Goal: Navigation & Orientation: Find specific page/section

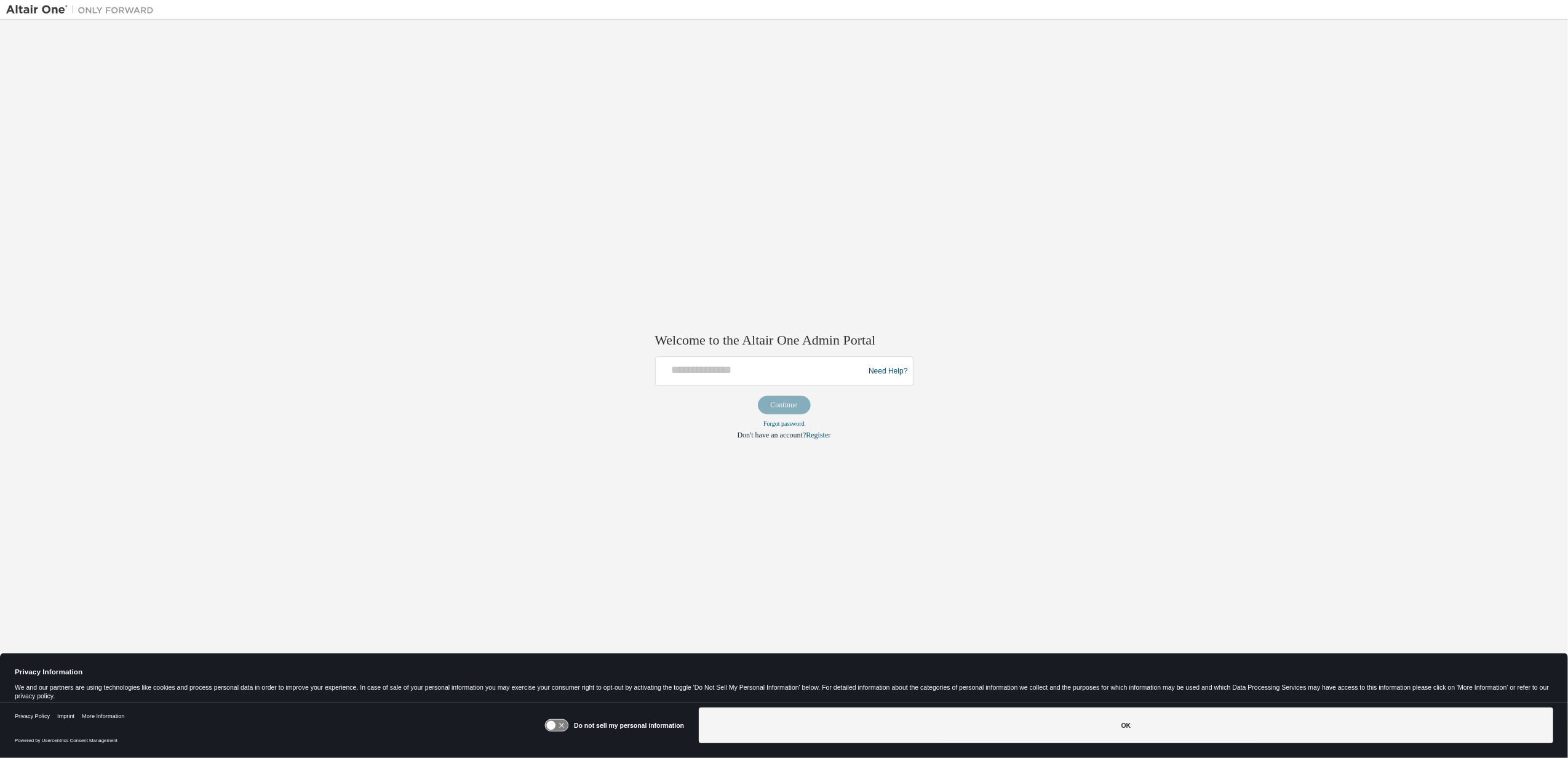
click at [556, 727] on icon at bounding box center [551, 724] width 9 height 9
click at [558, 726] on icon at bounding box center [556, 725] width 23 height 12
click at [556, 726] on icon at bounding box center [551, 724] width 9 height 9
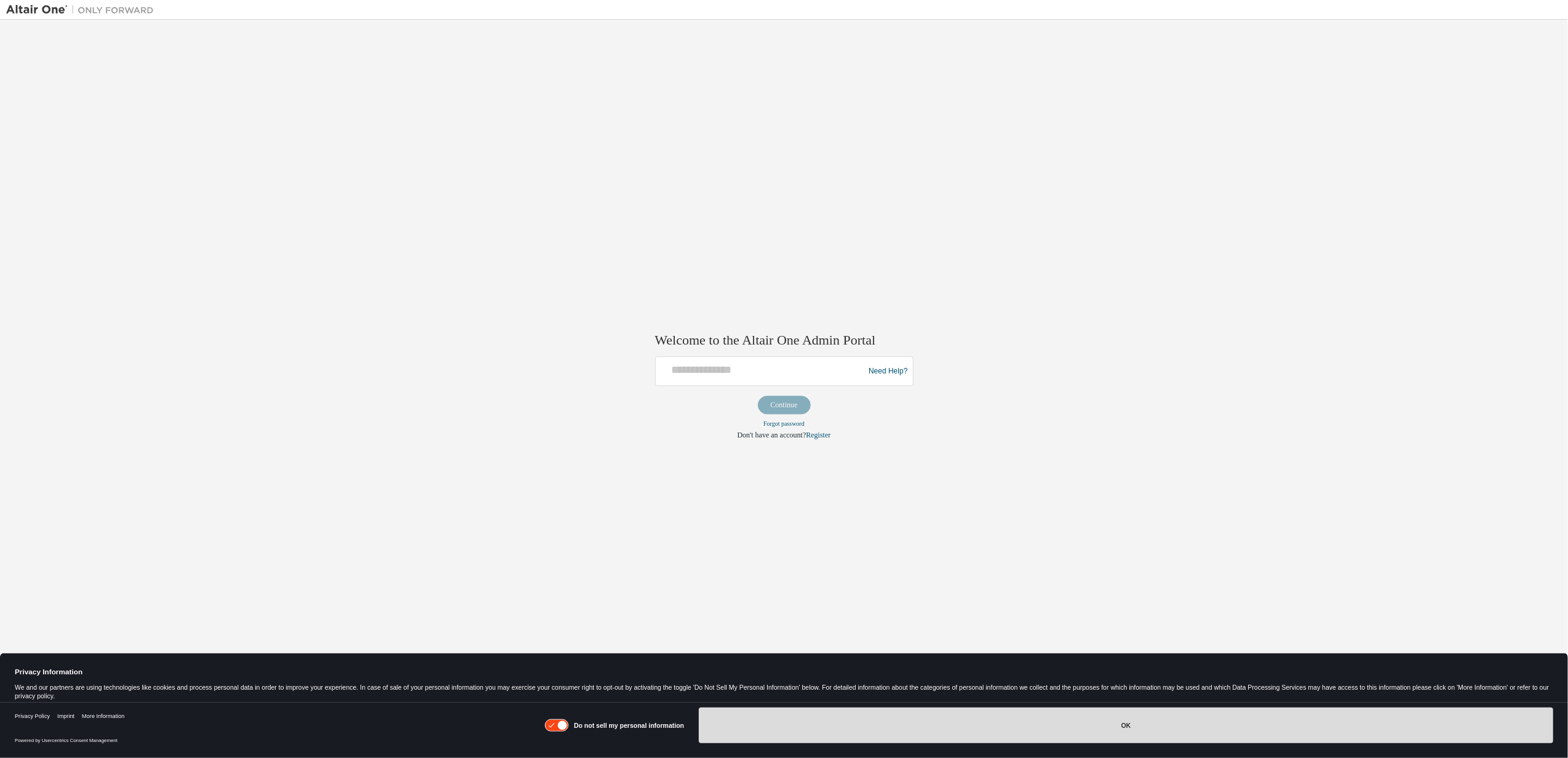
click at [1130, 725] on button "OK" at bounding box center [1126, 725] width 854 height 36
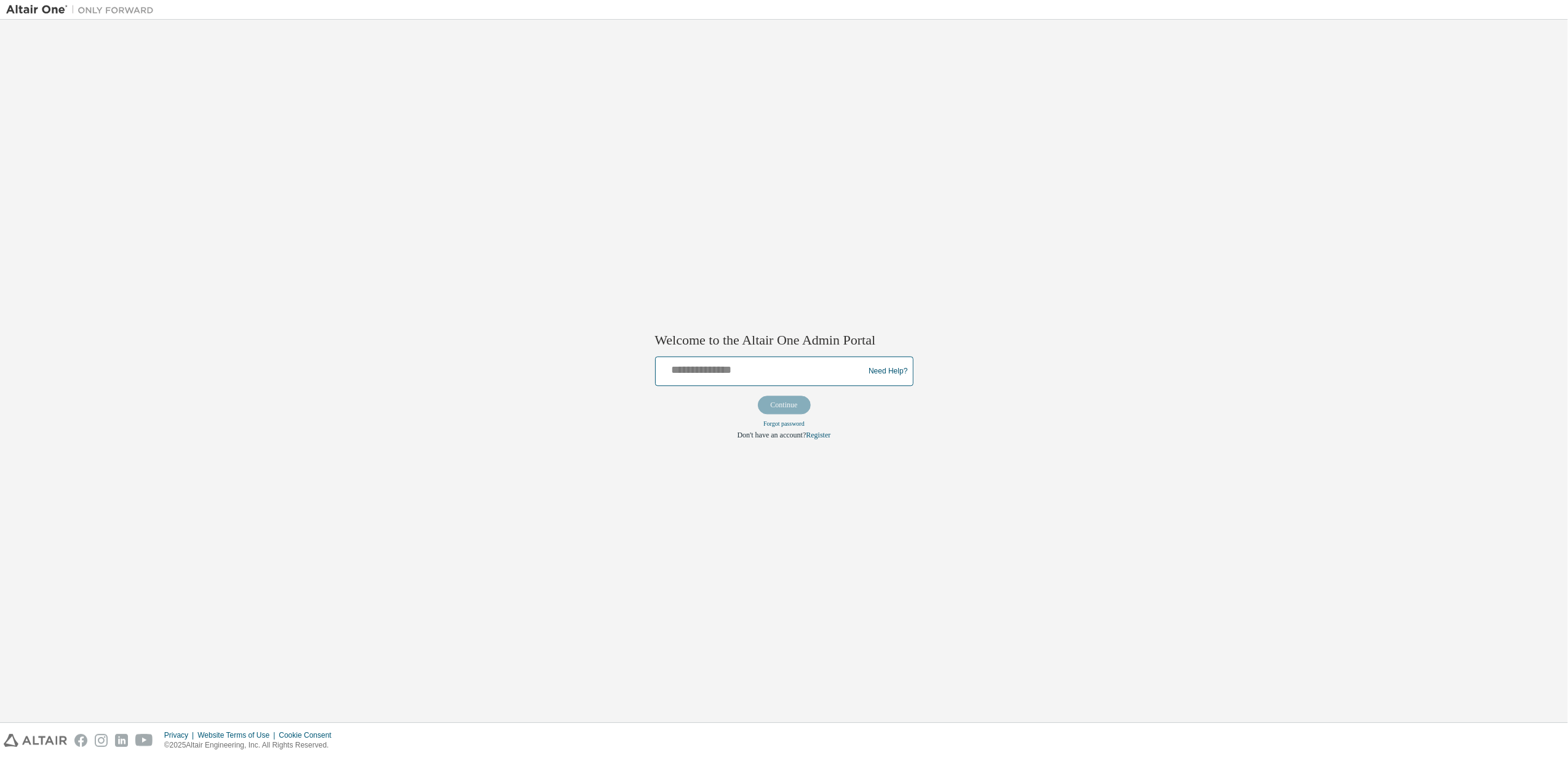
click at [690, 369] on input "text" at bounding box center [761, 369] width 202 height 18
type input "**********"
click at [771, 401] on button "Continue" at bounding box center [784, 405] width 53 height 19
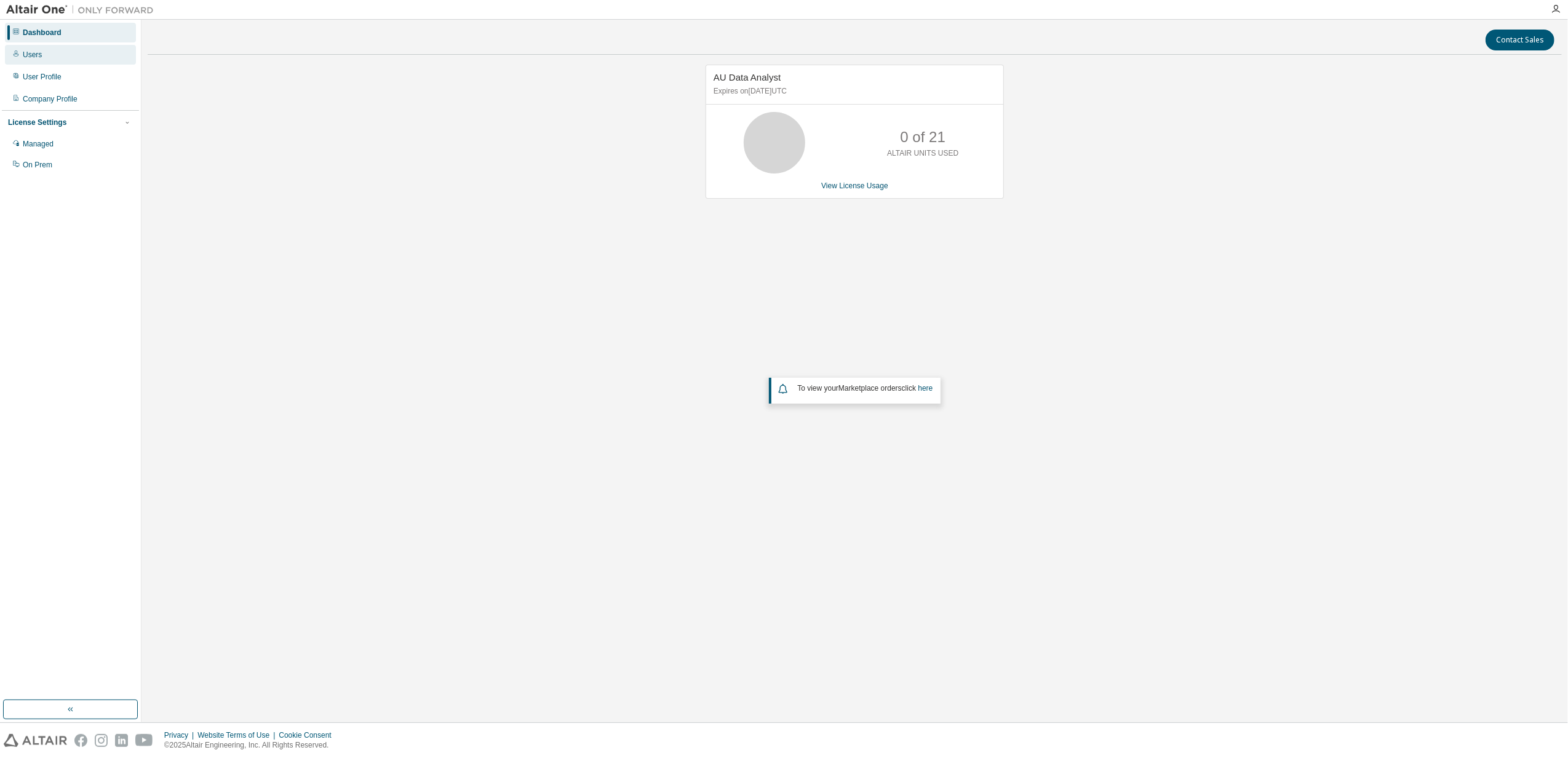
click at [27, 56] on div "Users" at bounding box center [32, 54] width 19 height 10
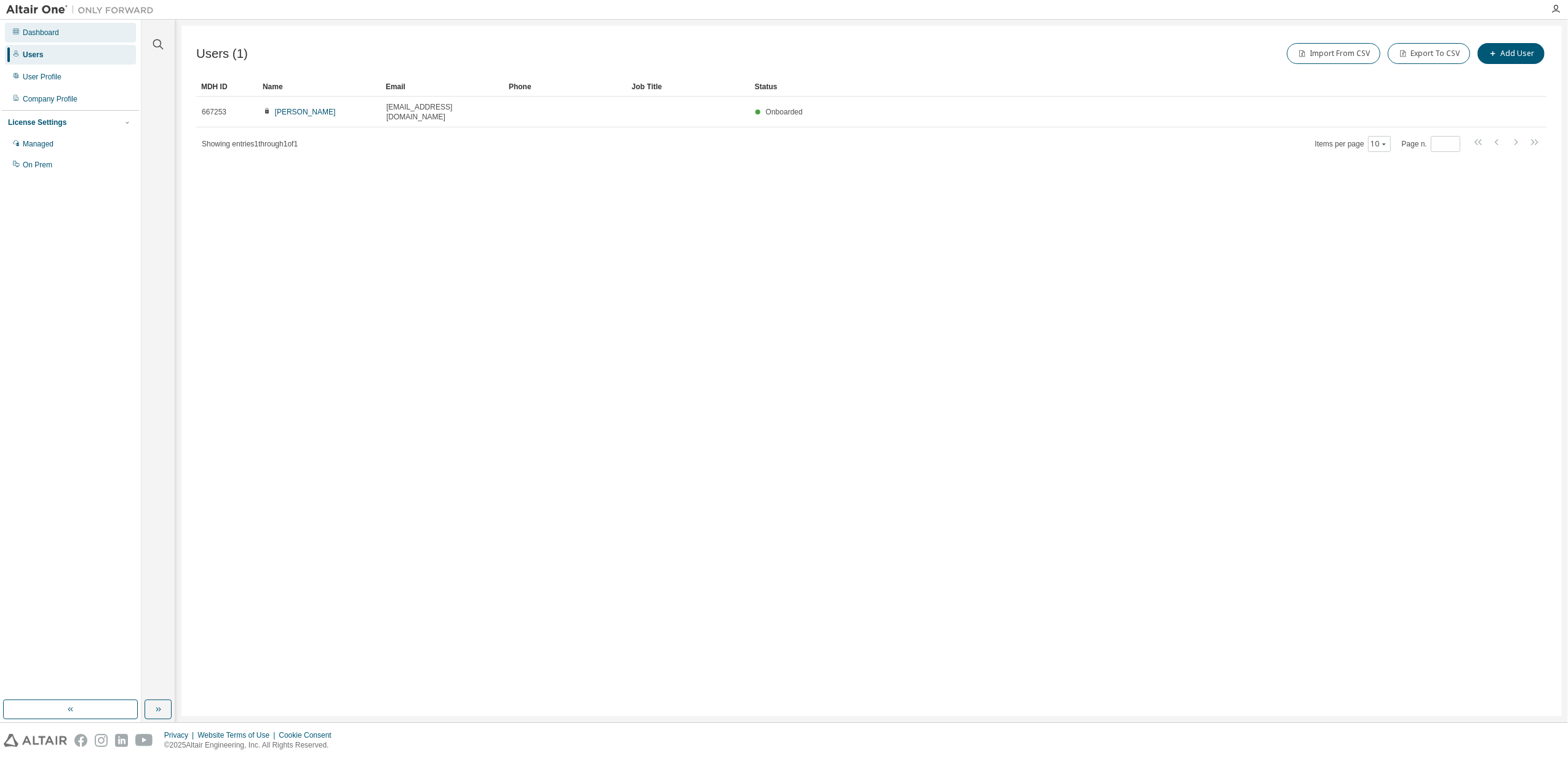
click at [25, 33] on div "Dashboard" at bounding box center [41, 33] width 37 height 10
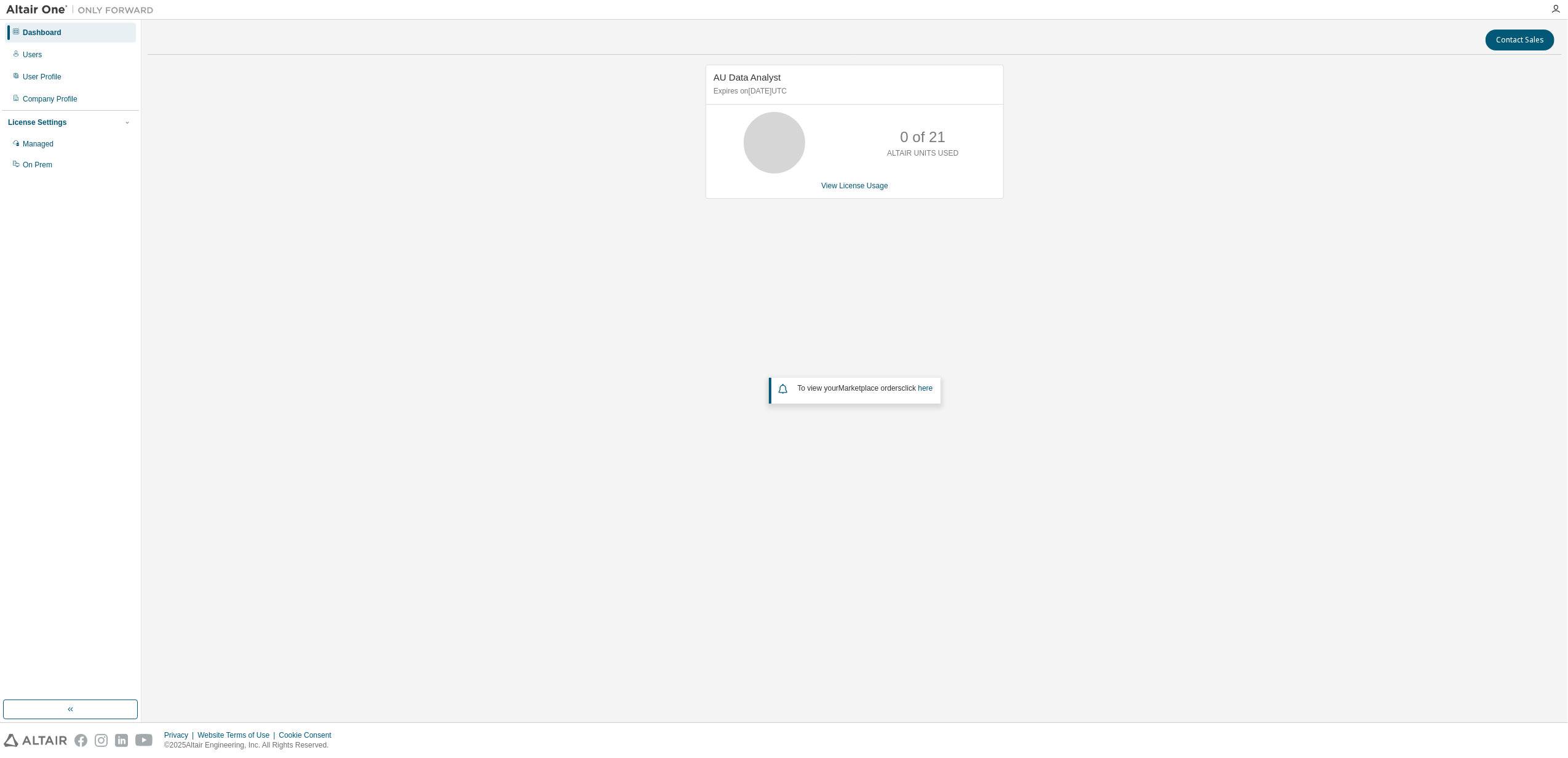
click at [40, 121] on div "License Settings" at bounding box center [37, 123] width 58 height 10
click at [43, 149] on div "Managed" at bounding box center [38, 144] width 31 height 10
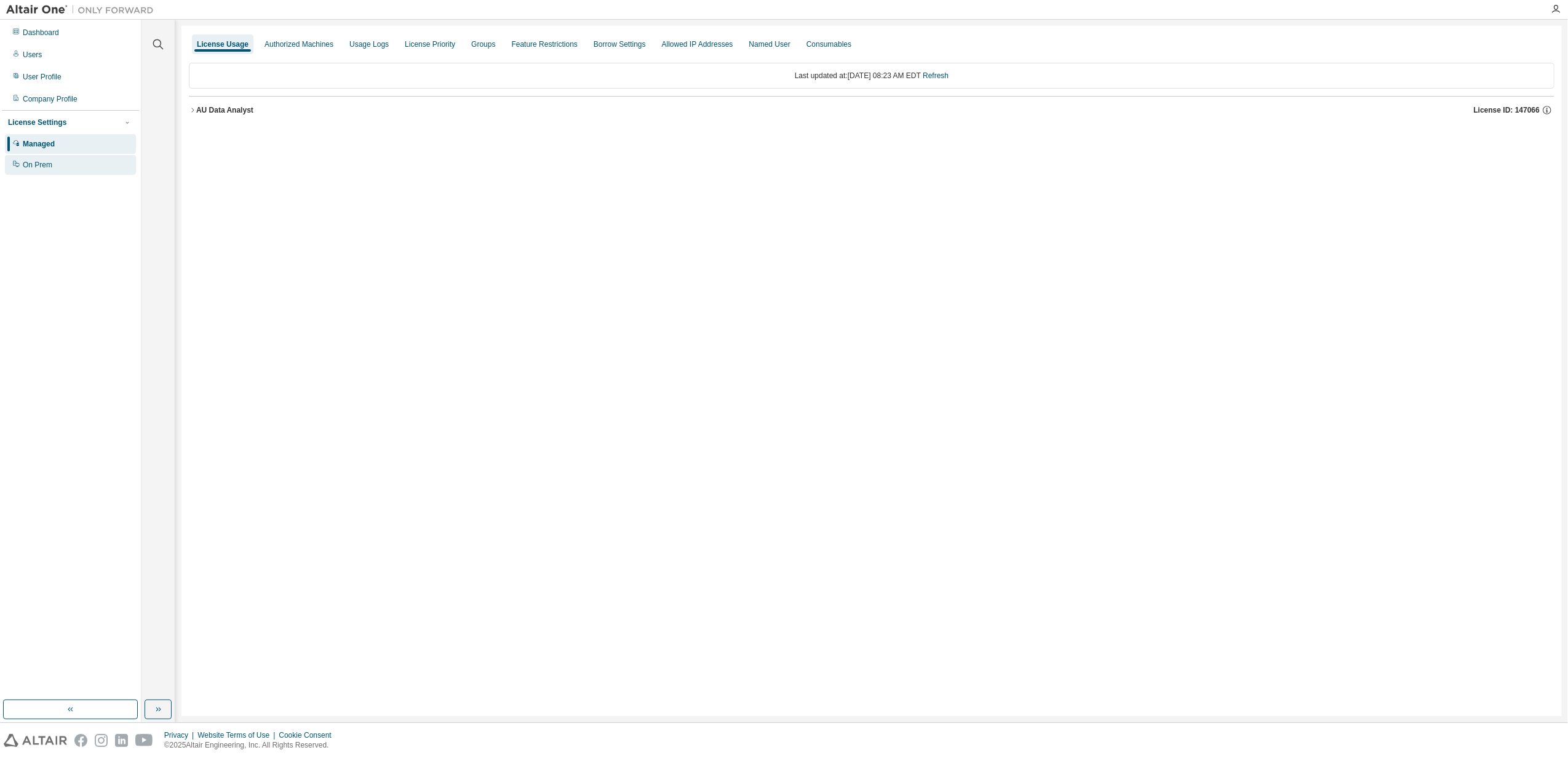
click at [37, 172] on div "On Prem" at bounding box center [70, 164] width 131 height 20
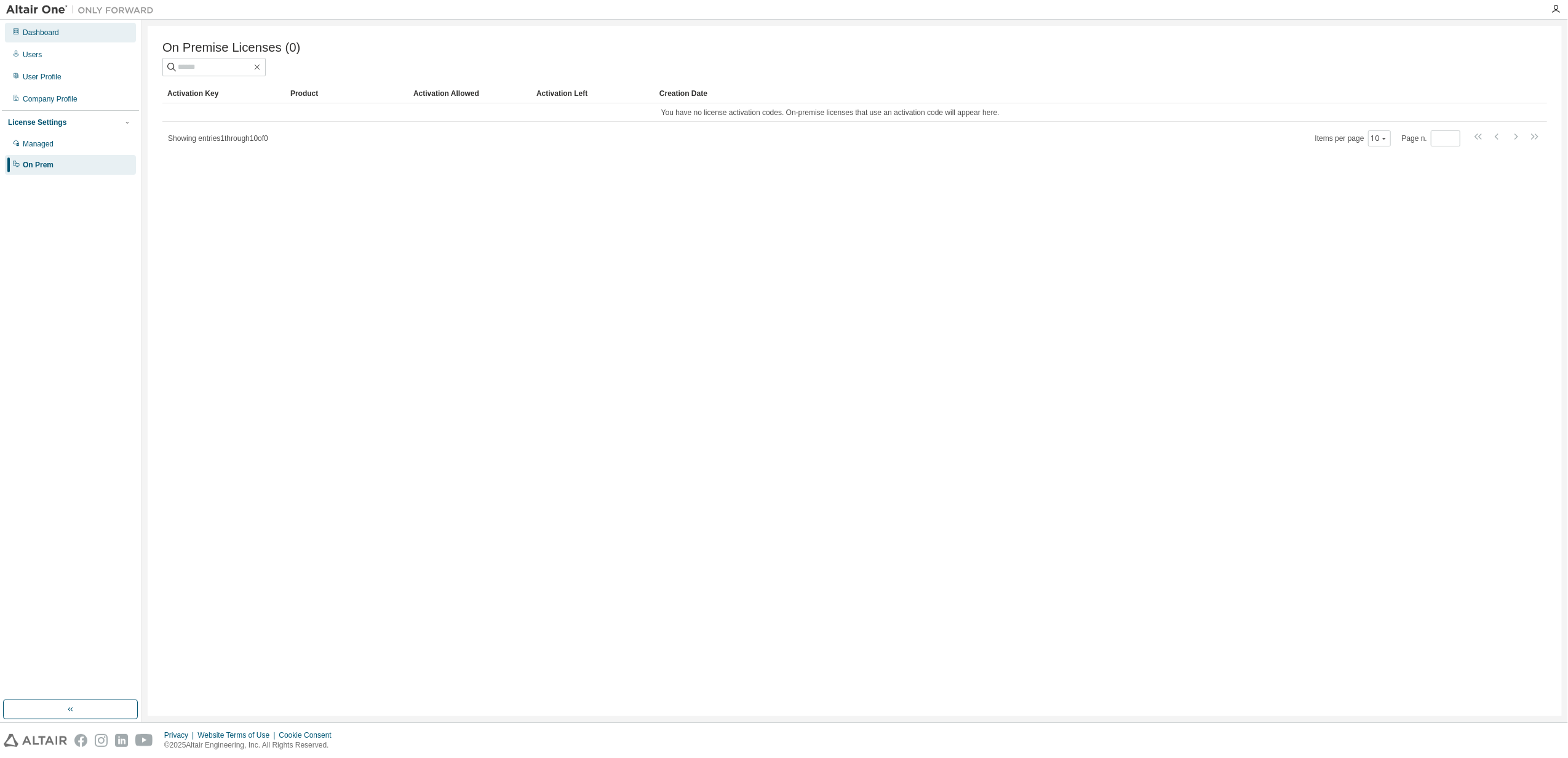
click at [38, 34] on div "Dashboard" at bounding box center [41, 33] width 37 height 10
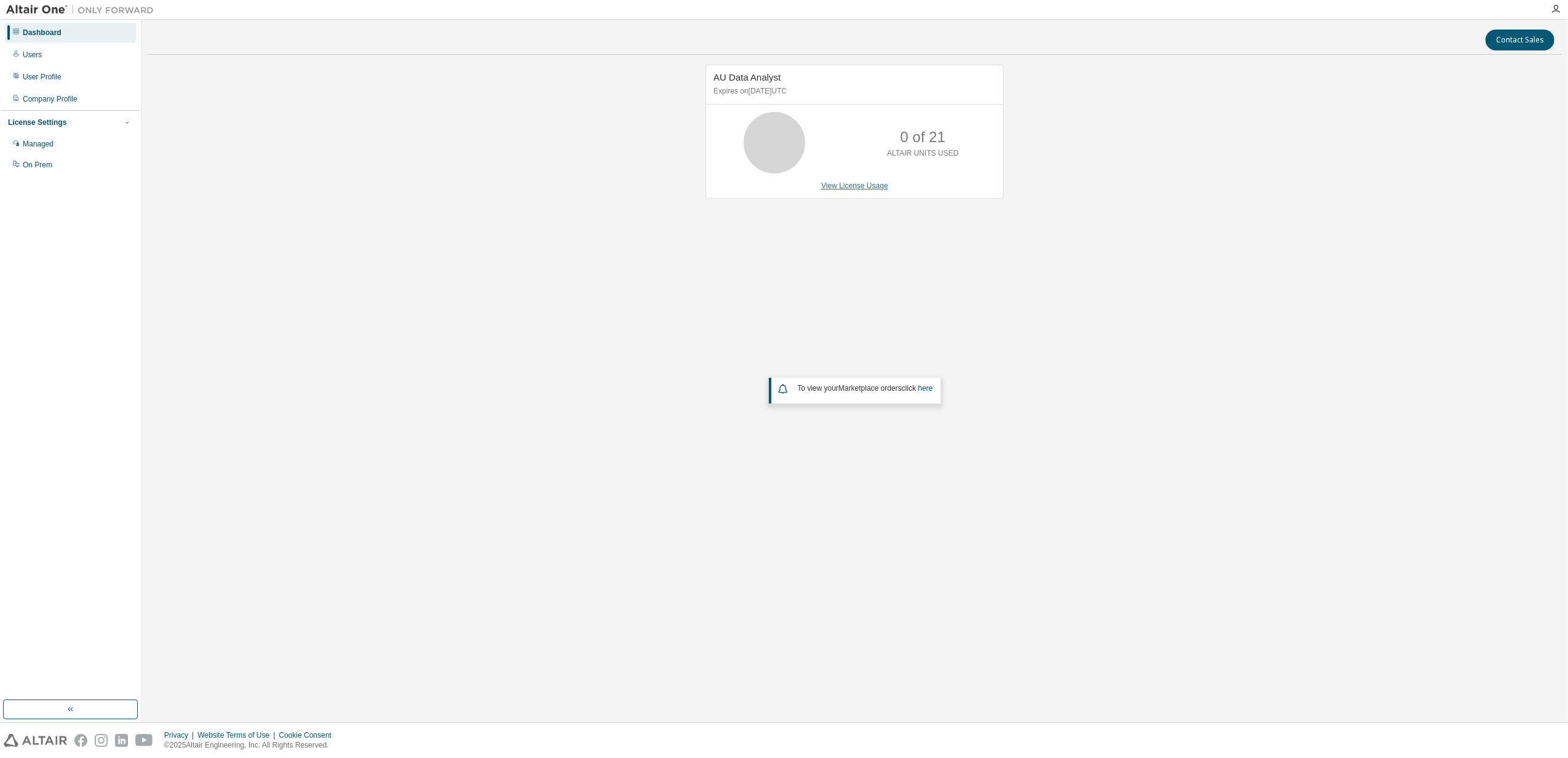
click at [846, 181] on link "View License Usage" at bounding box center [854, 185] width 67 height 9
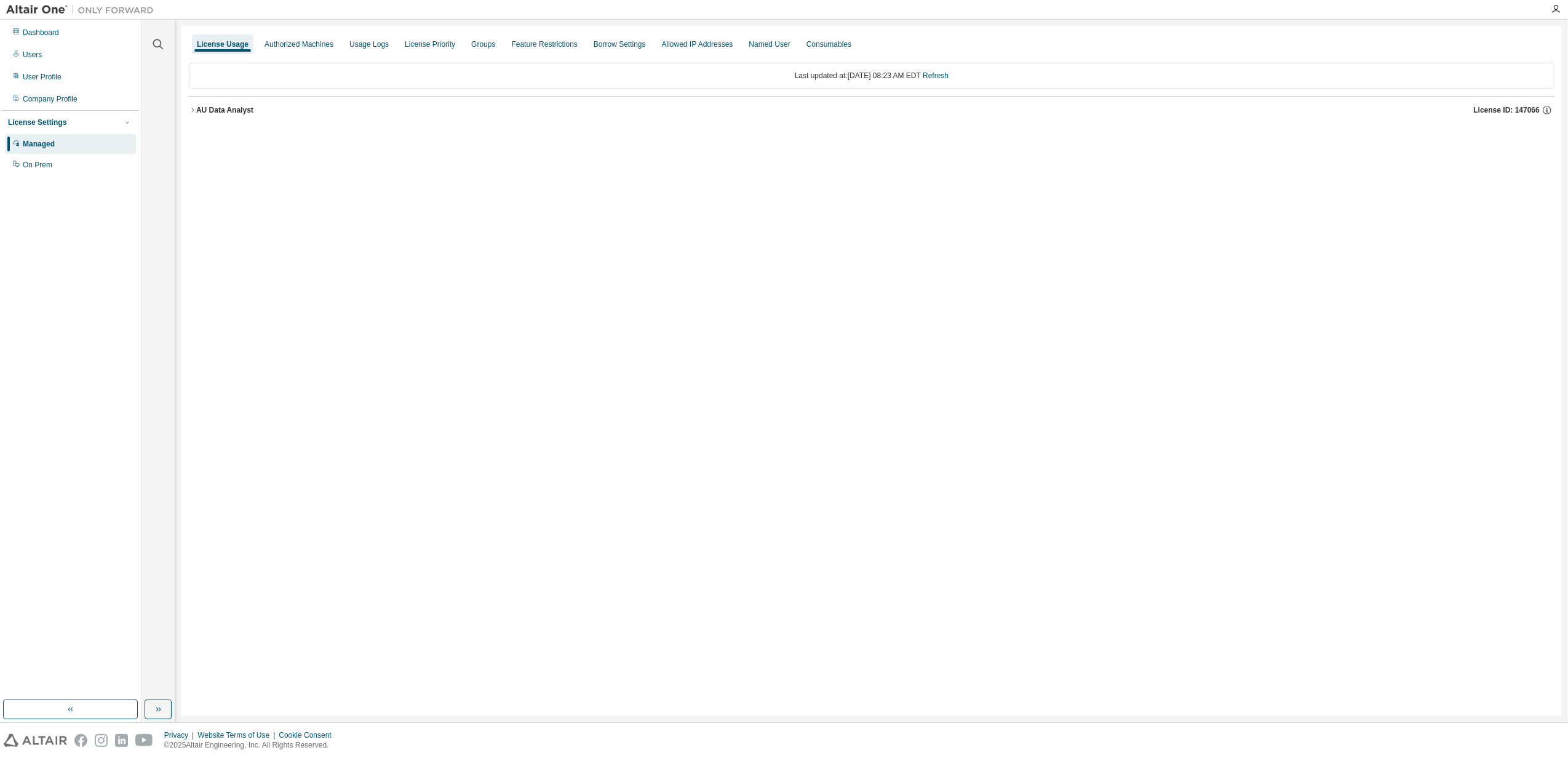
click at [192, 107] on icon "button" at bounding box center [192, 109] width 7 height 7
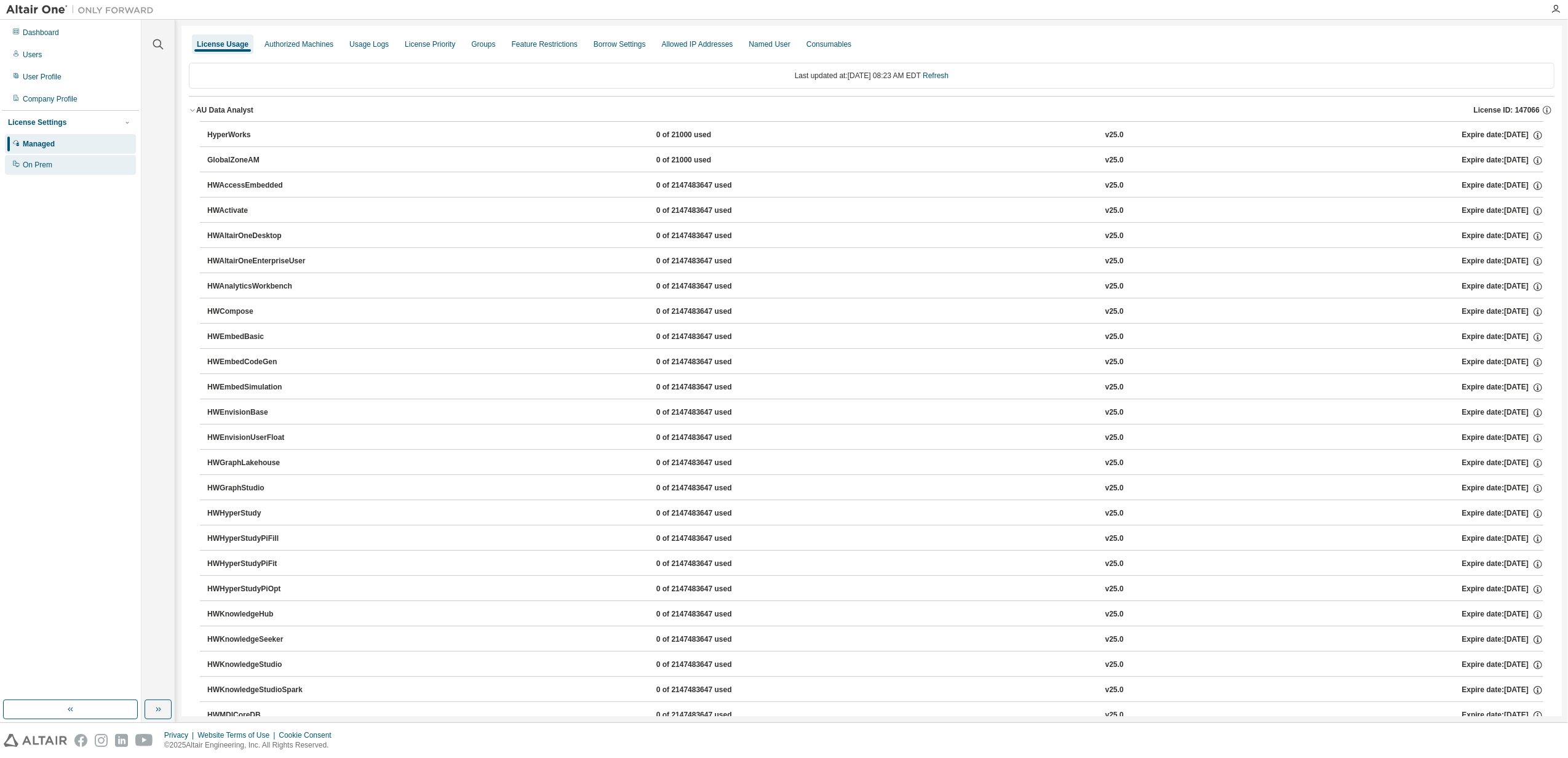
click at [35, 167] on div "On Prem" at bounding box center [38, 164] width 30 height 10
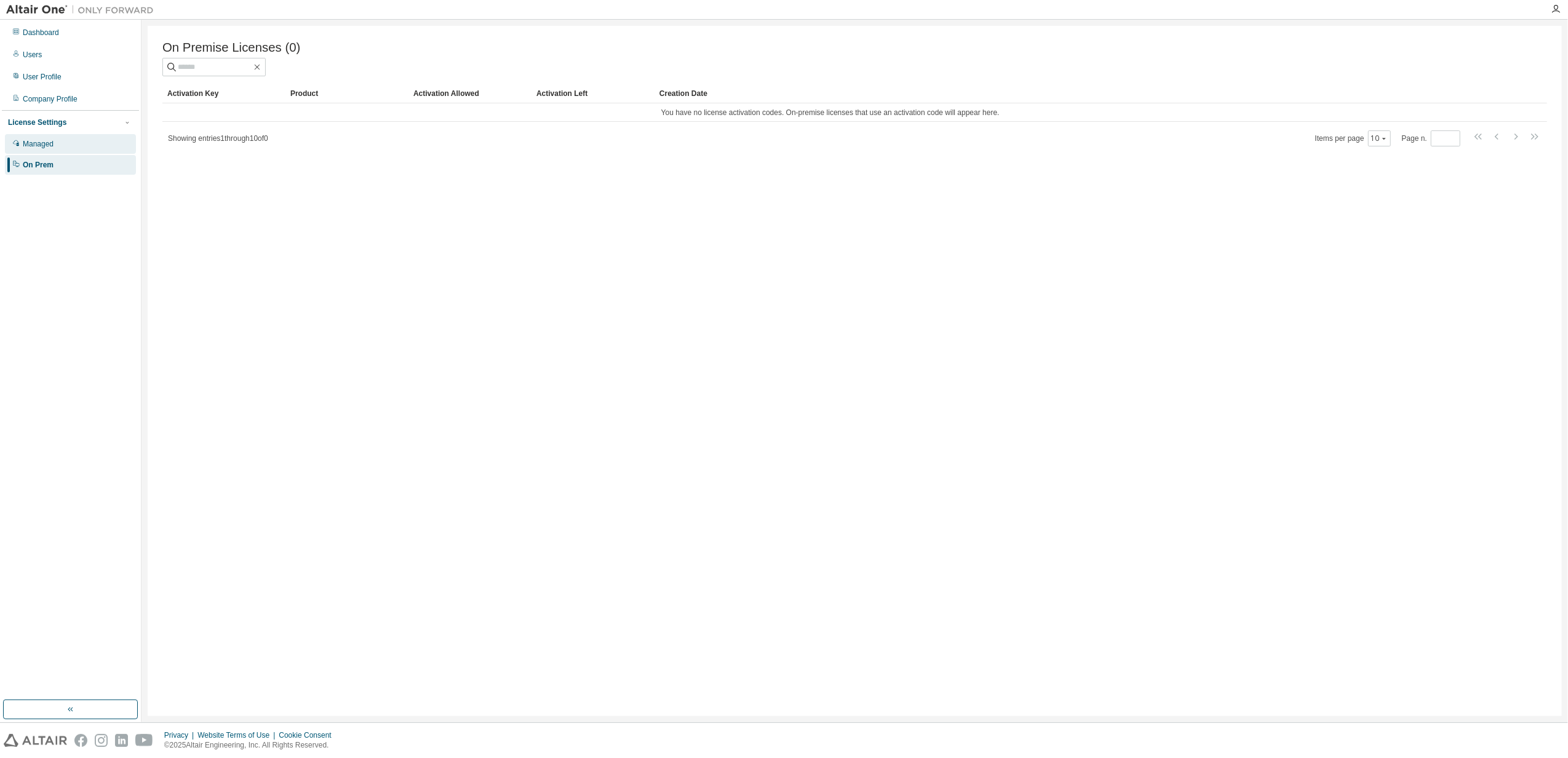
click at [28, 144] on div "Managed" at bounding box center [38, 144] width 31 height 10
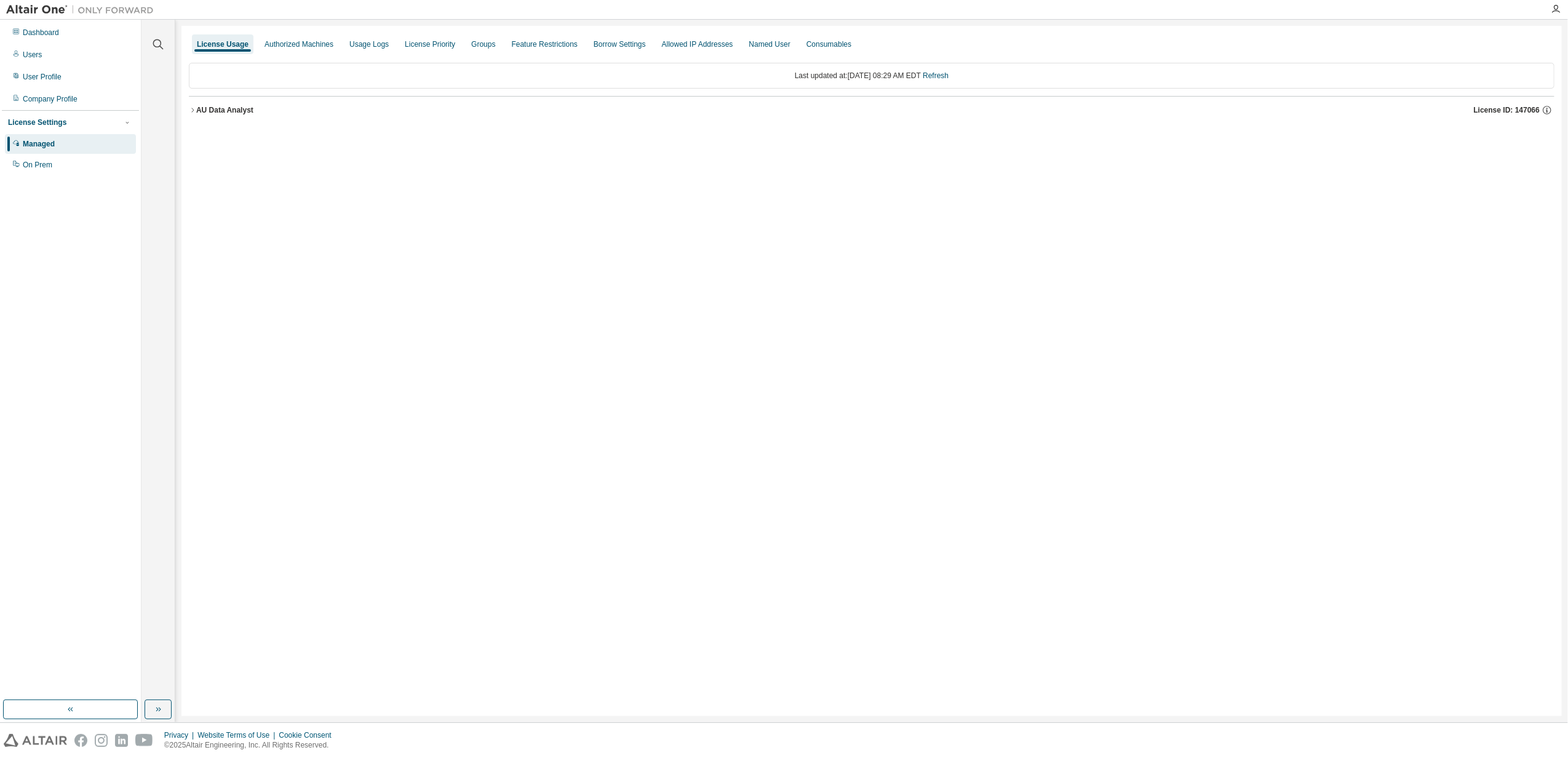
click at [190, 113] on icon "button" at bounding box center [192, 109] width 7 height 7
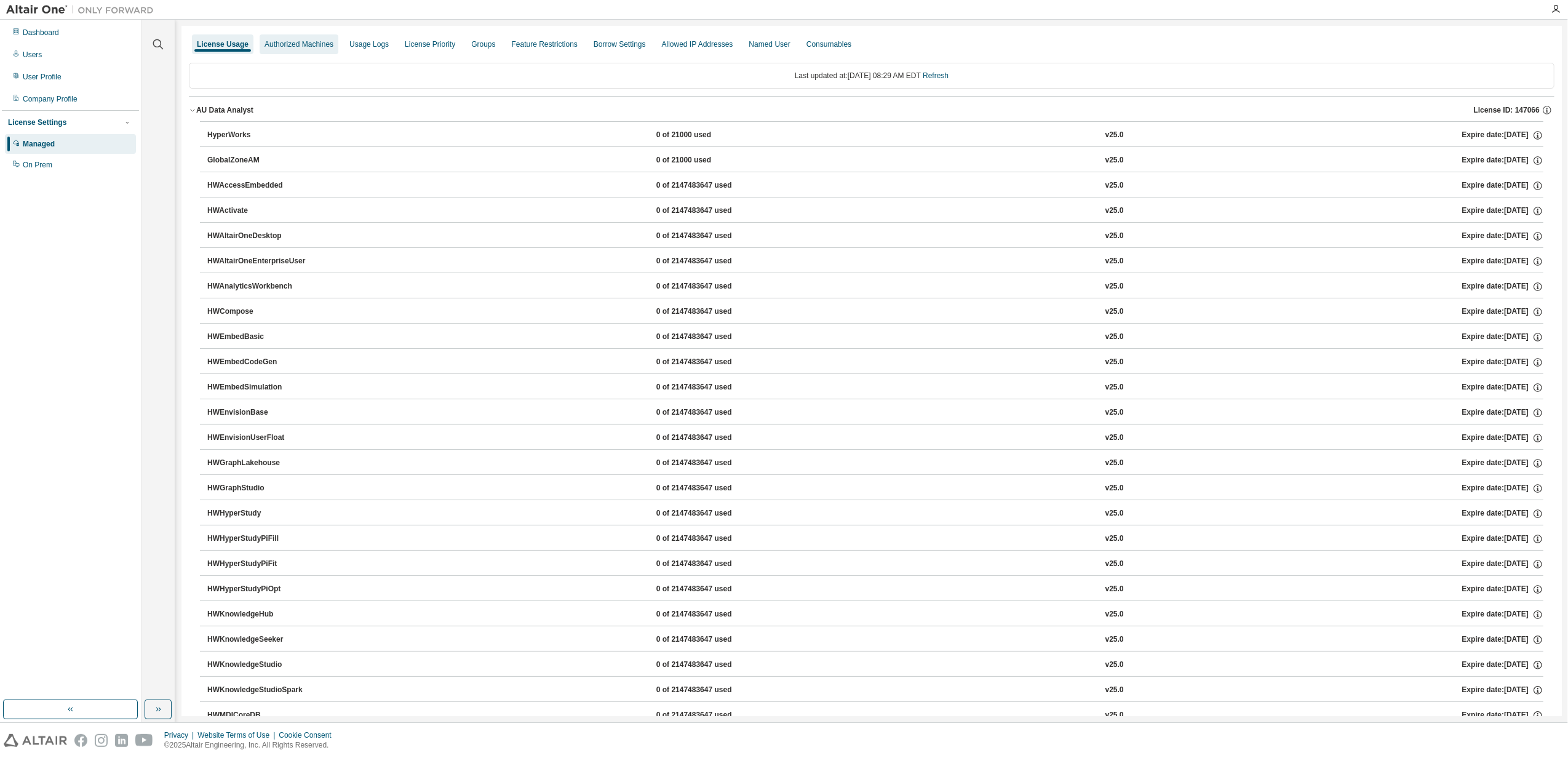
click at [286, 42] on div "Authorized Machines" at bounding box center [299, 45] width 69 height 10
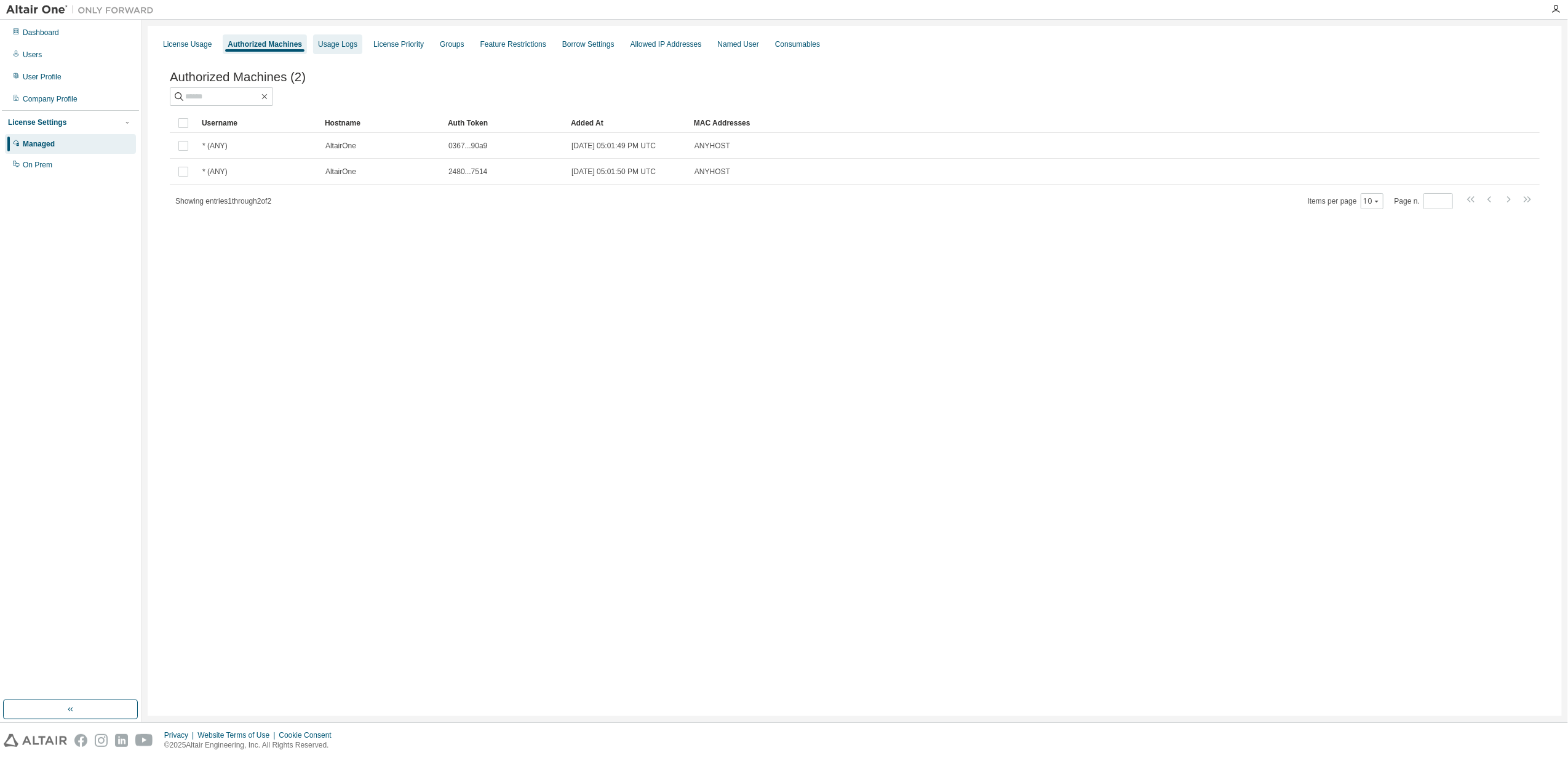
click at [328, 50] on div "Usage Logs" at bounding box center [338, 45] width 50 height 20
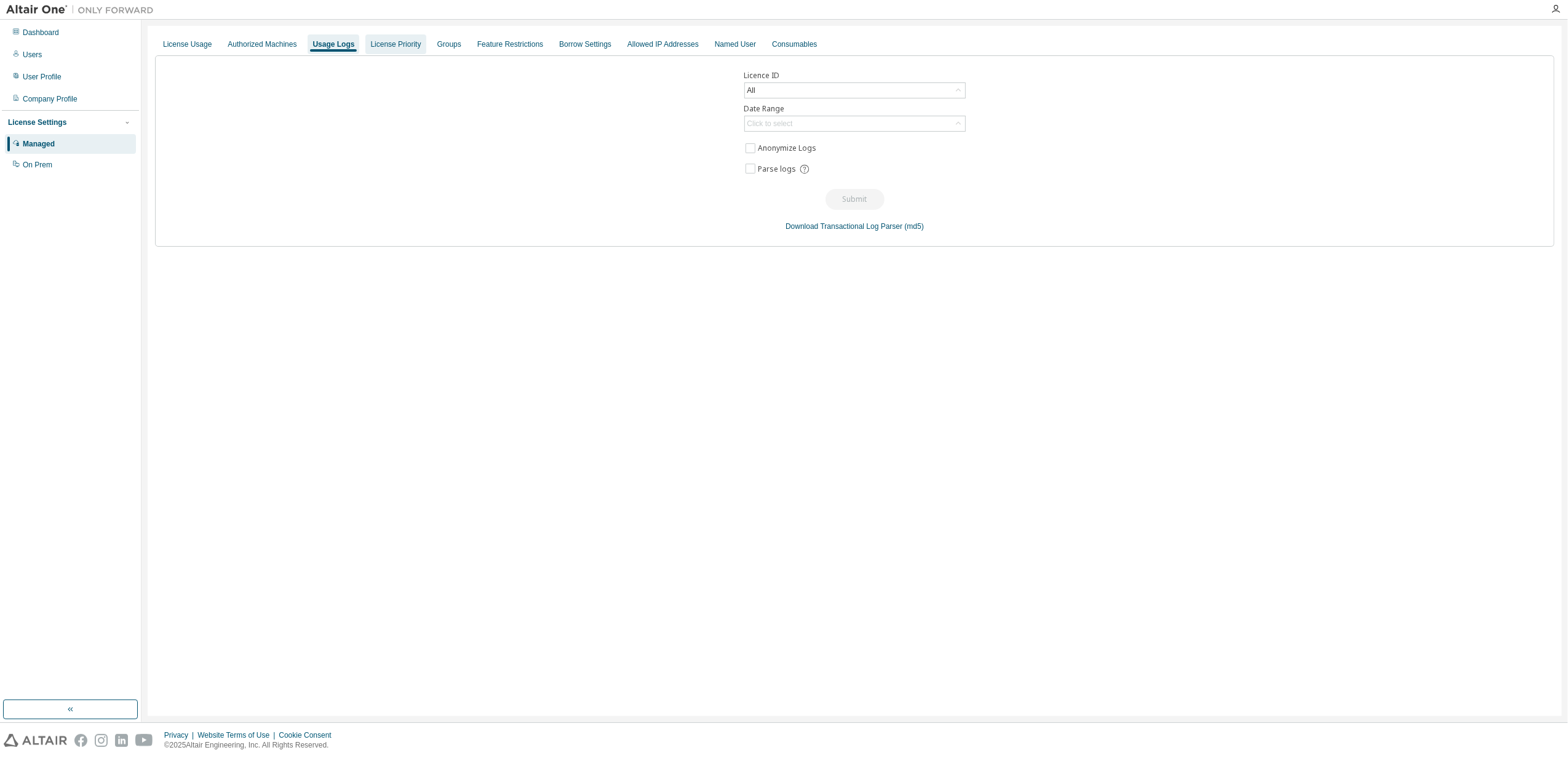
click at [387, 47] on div "License Priority" at bounding box center [395, 45] width 51 height 10
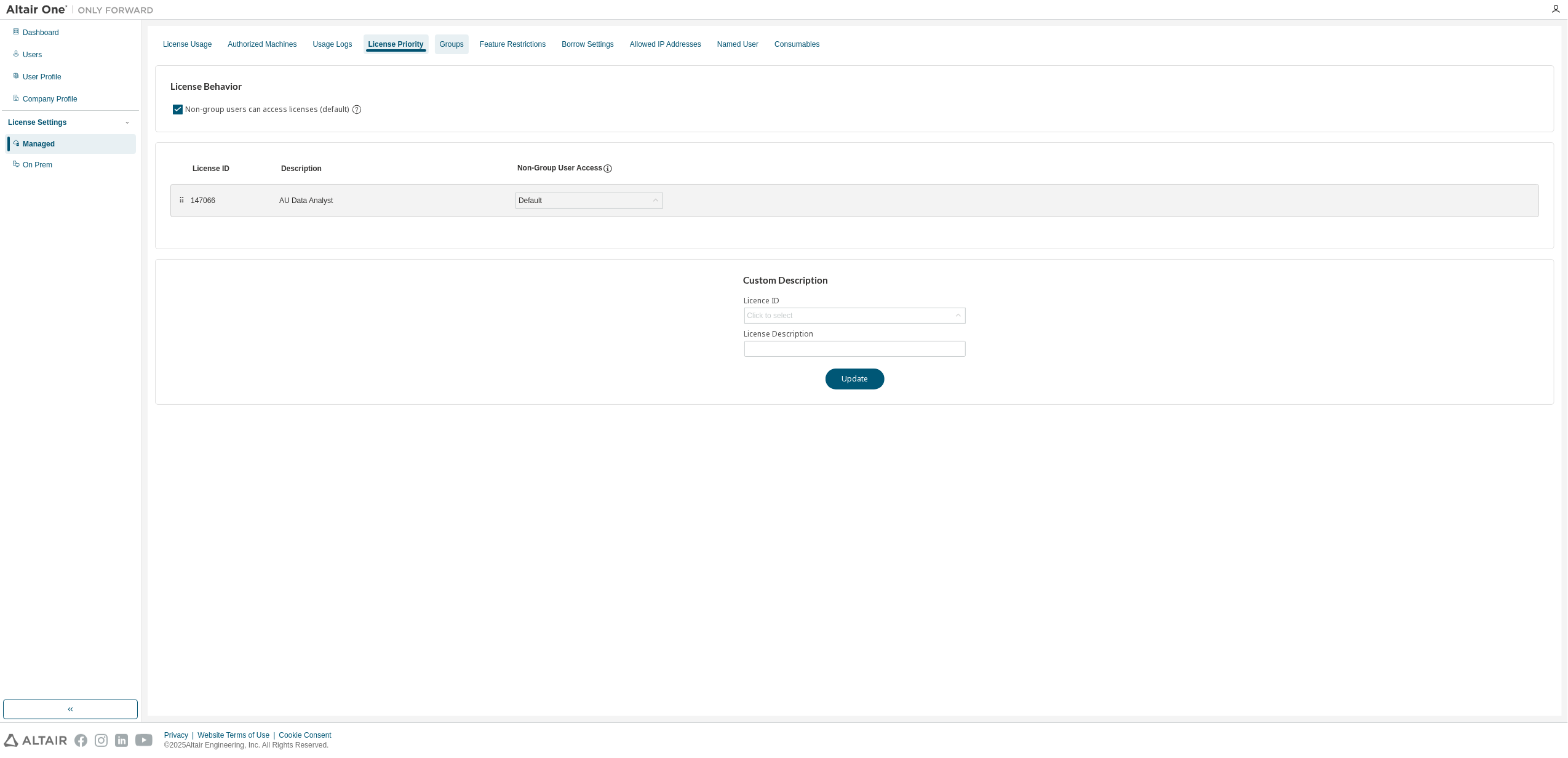
click at [440, 47] on div "Groups" at bounding box center [452, 45] width 24 height 10
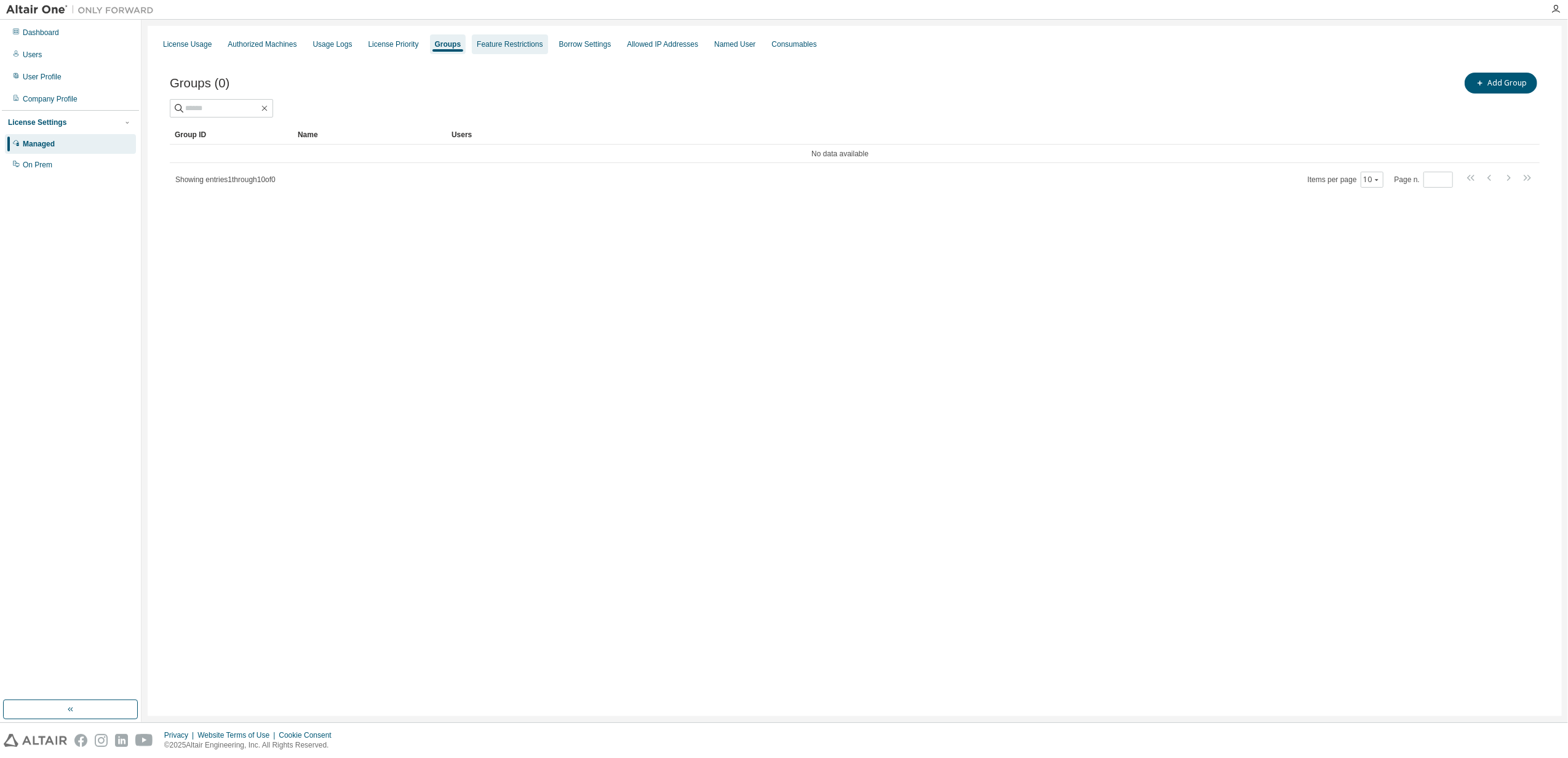
click at [500, 43] on div "Feature Restrictions" at bounding box center [509, 45] width 65 height 10
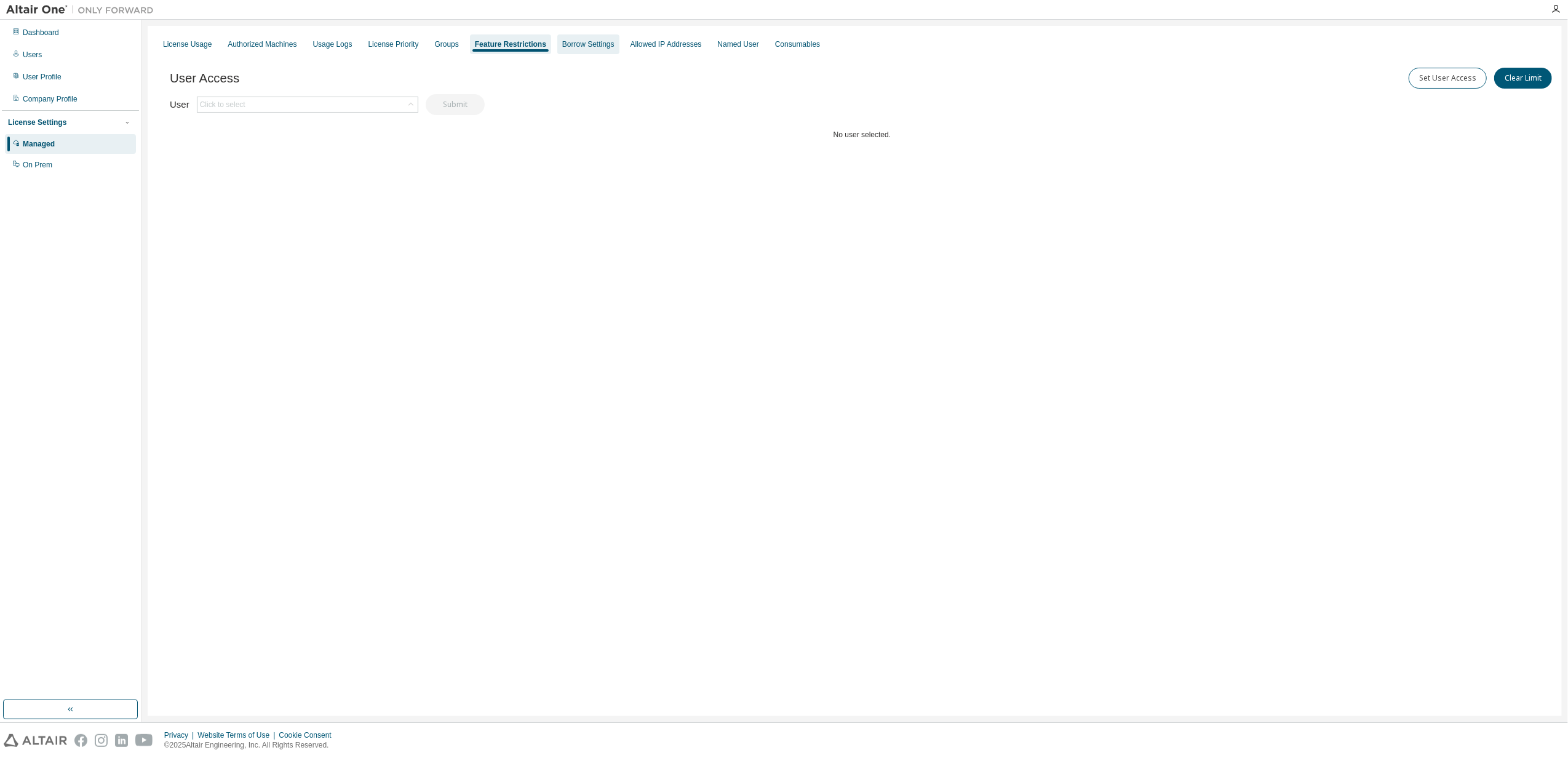
click at [562, 47] on div "Borrow Settings" at bounding box center [588, 45] width 53 height 10
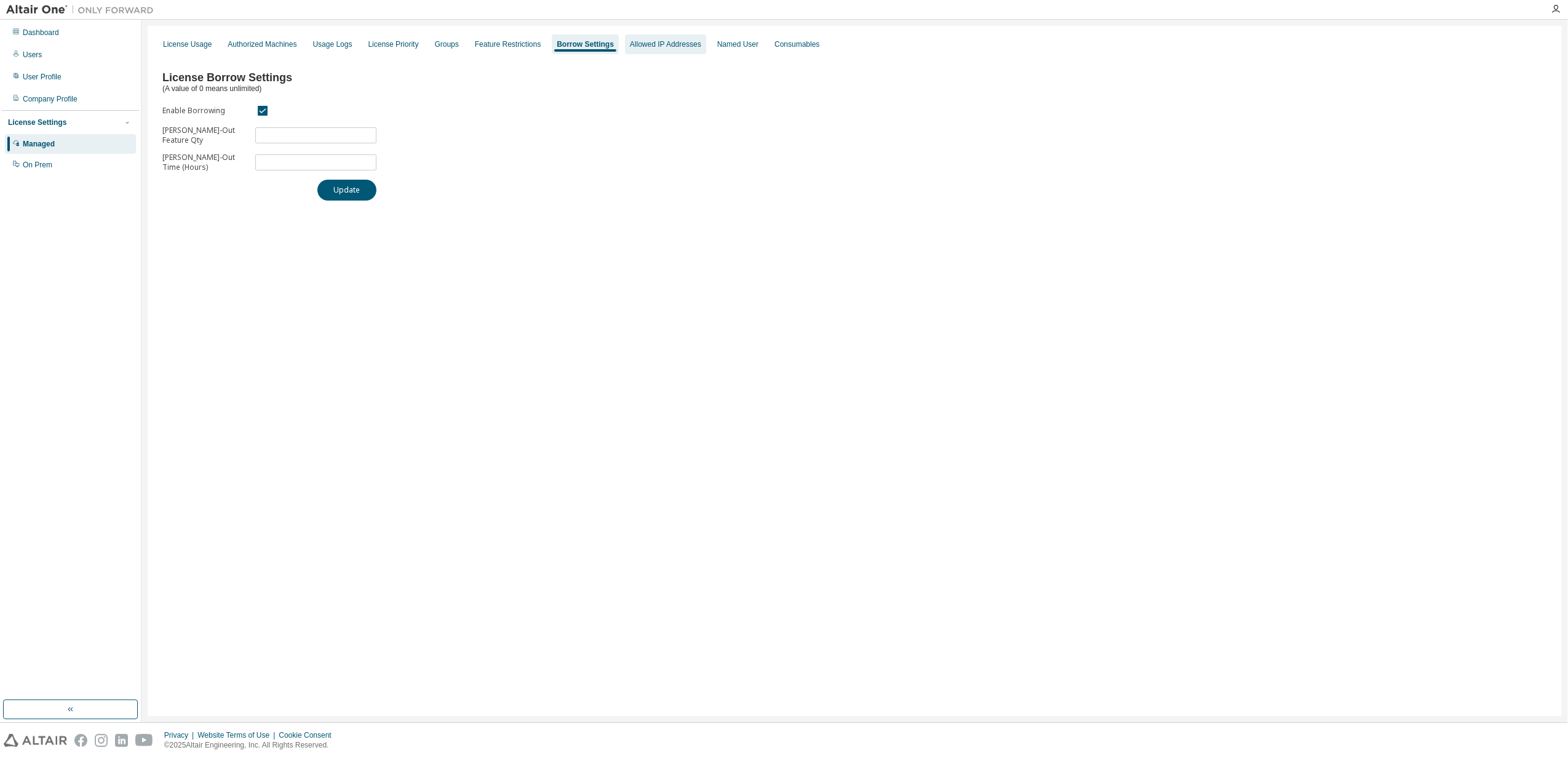
click at [663, 43] on div "Allowed IP Addresses" at bounding box center [665, 45] width 71 height 10
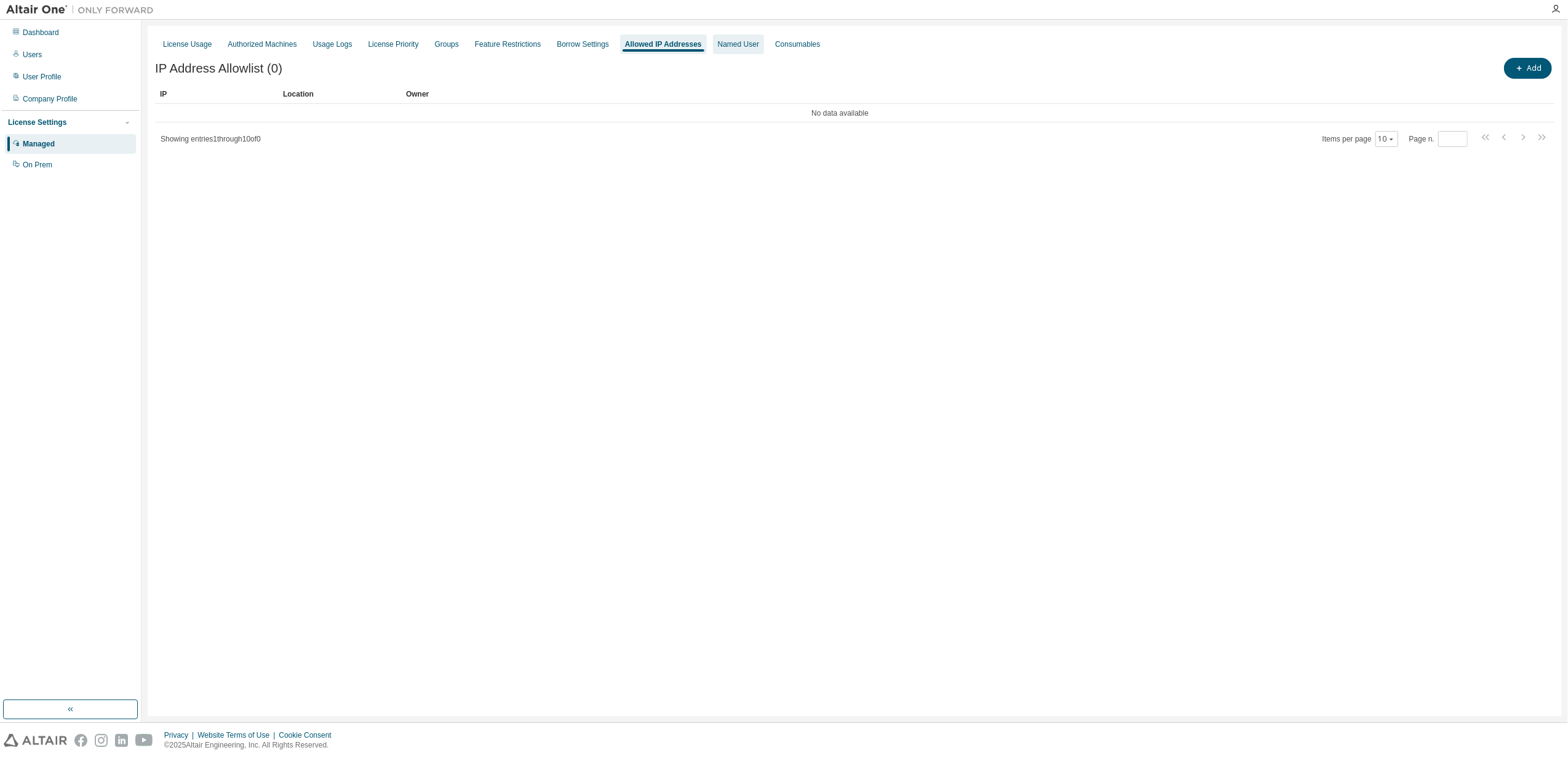
click at [734, 43] on div "Named User" at bounding box center [738, 45] width 42 height 10
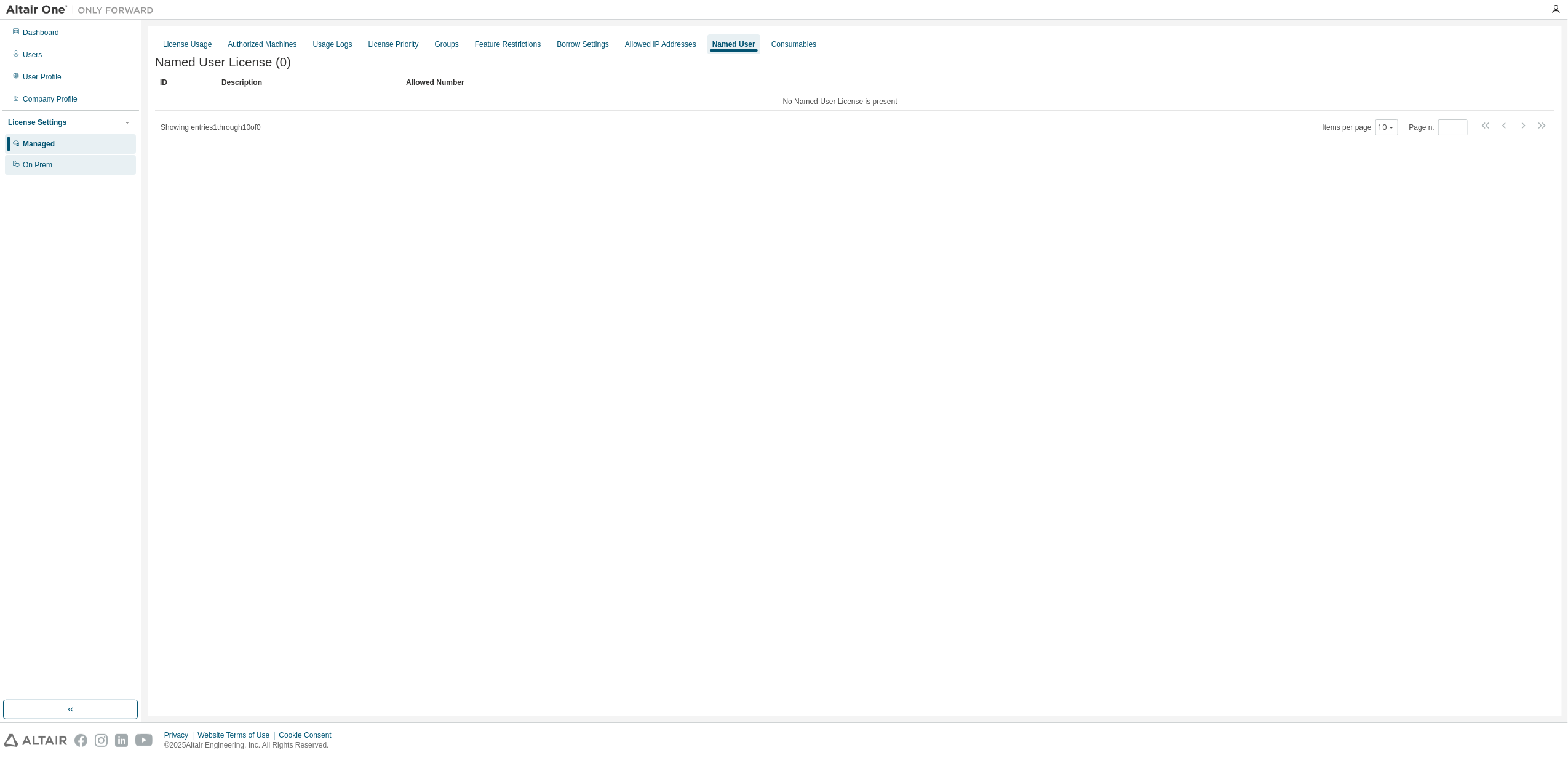
click at [46, 169] on div "On Prem" at bounding box center [38, 164] width 30 height 10
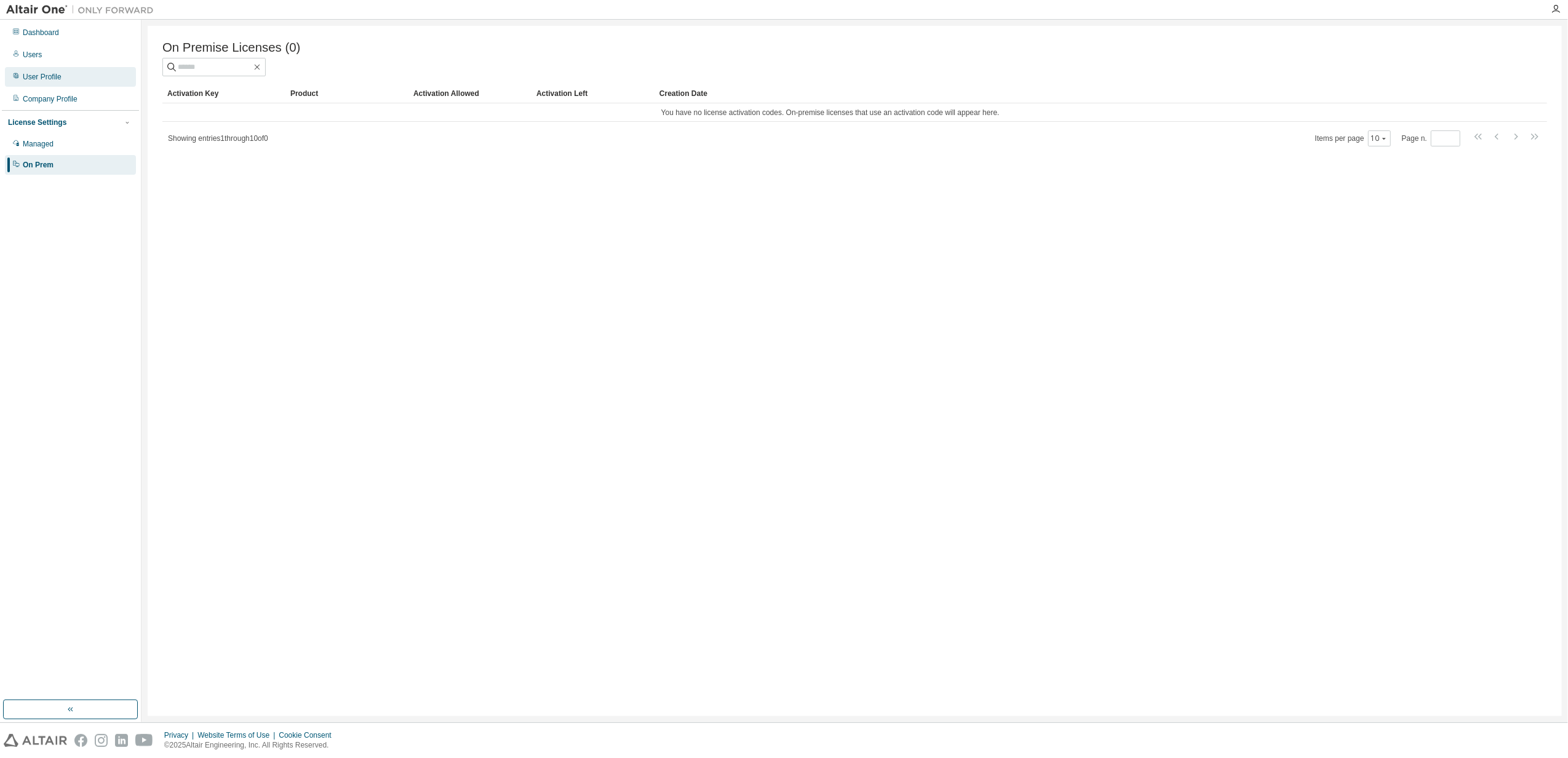
click at [47, 83] on div "User Profile" at bounding box center [70, 77] width 131 height 20
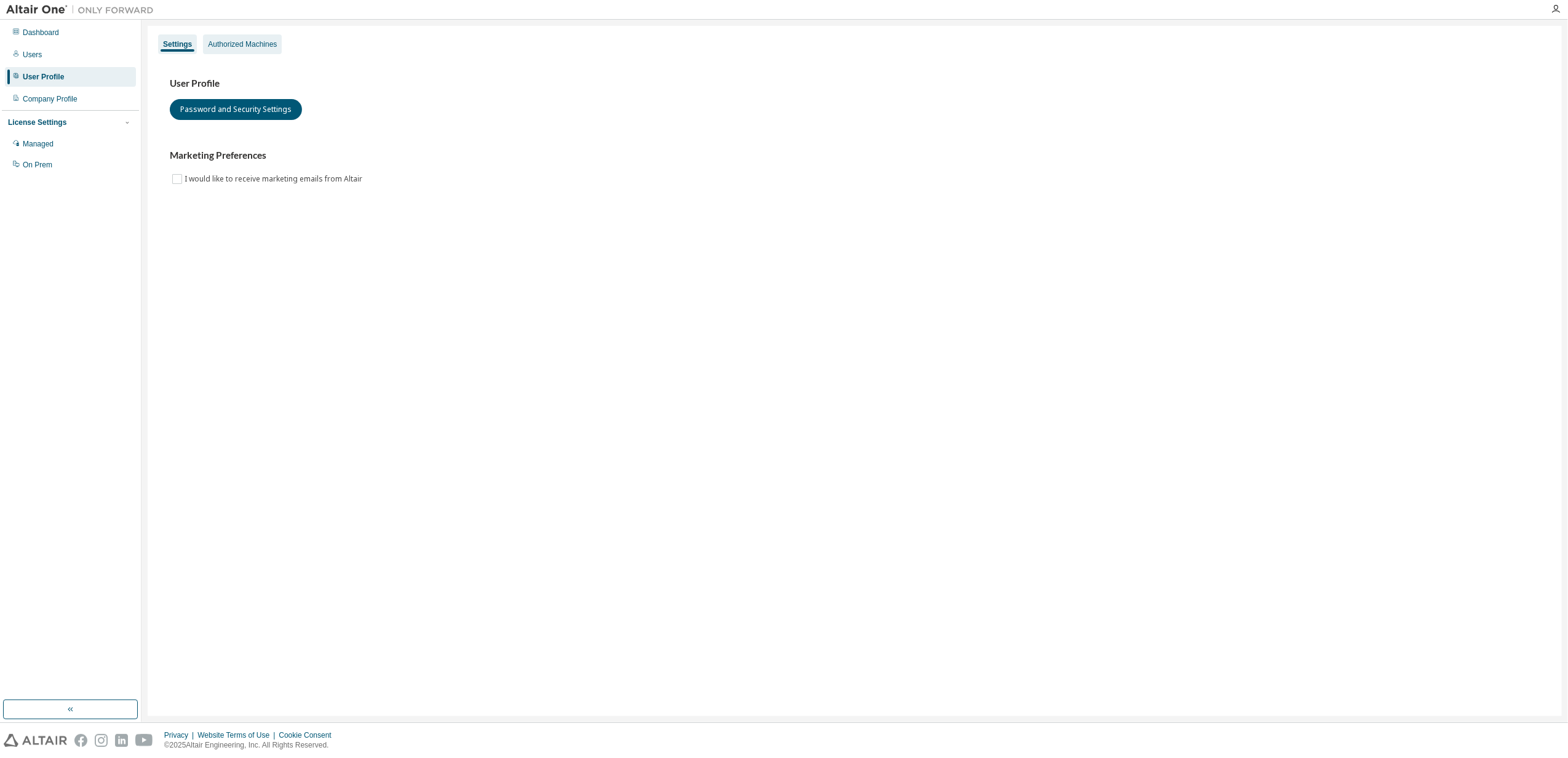
click at [257, 46] on div "Authorized Machines" at bounding box center [243, 45] width 69 height 10
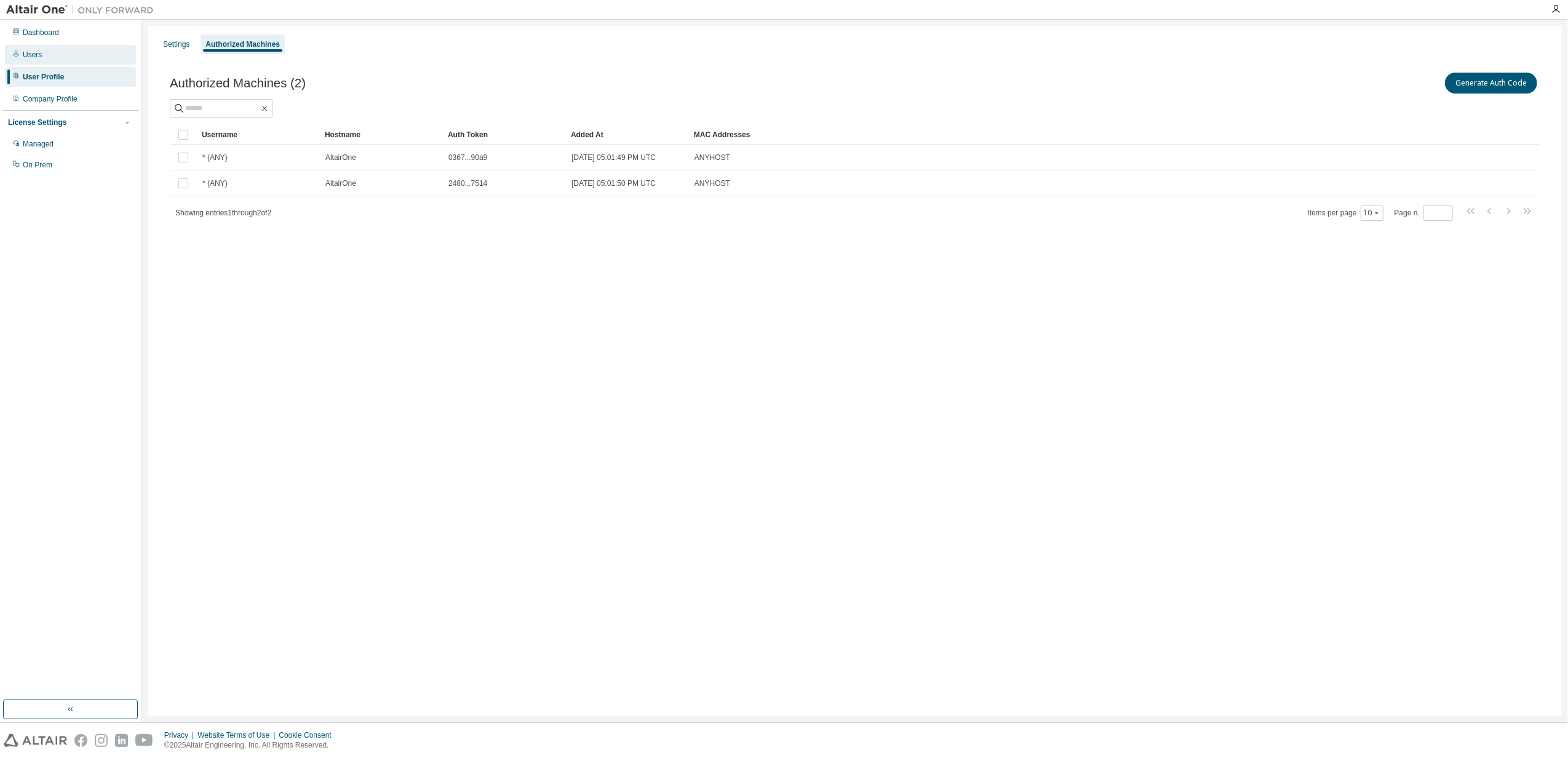
click at [38, 54] on div "Users" at bounding box center [32, 54] width 19 height 10
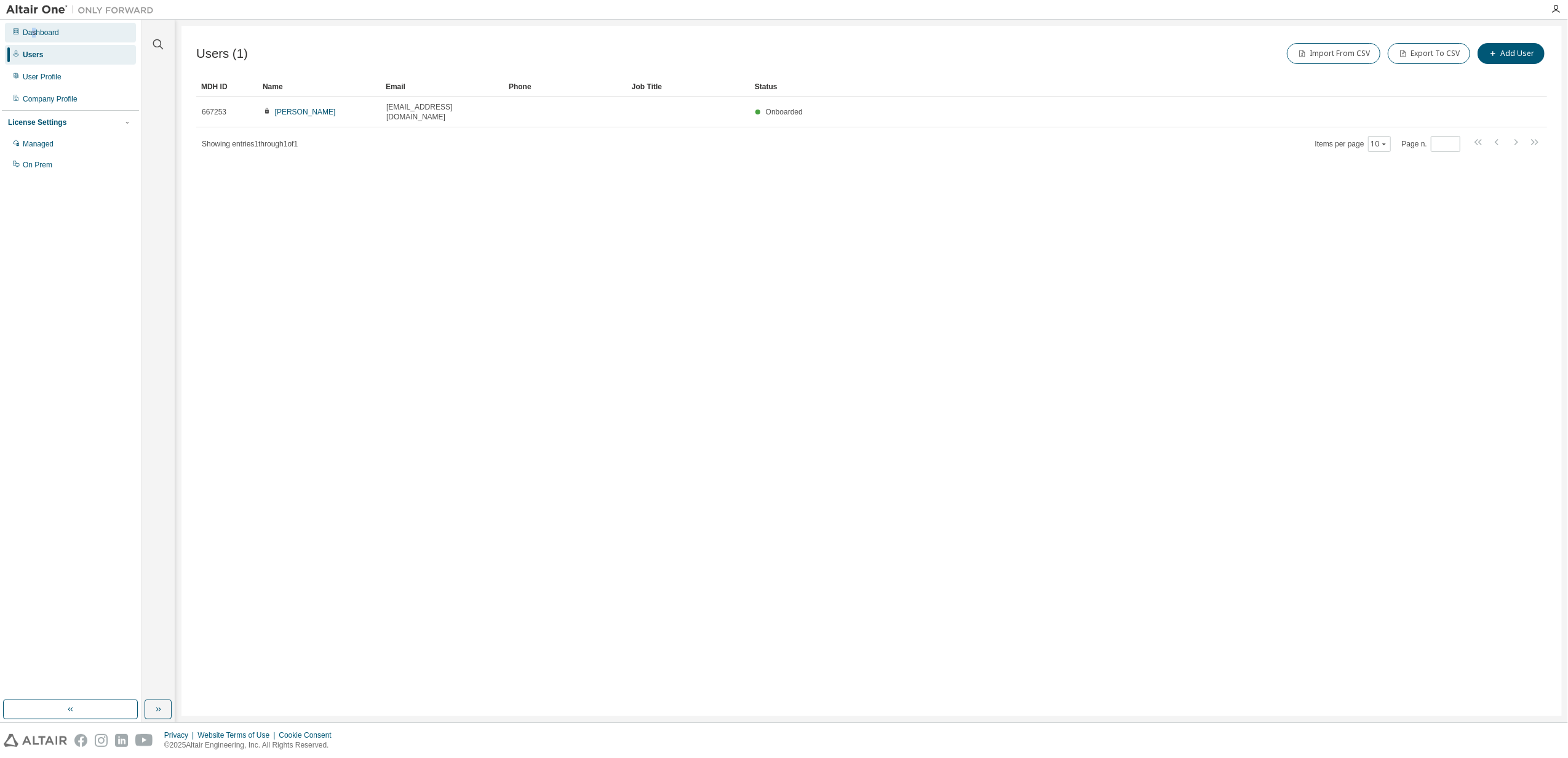
click at [33, 33] on div "Dashboard" at bounding box center [41, 33] width 37 height 10
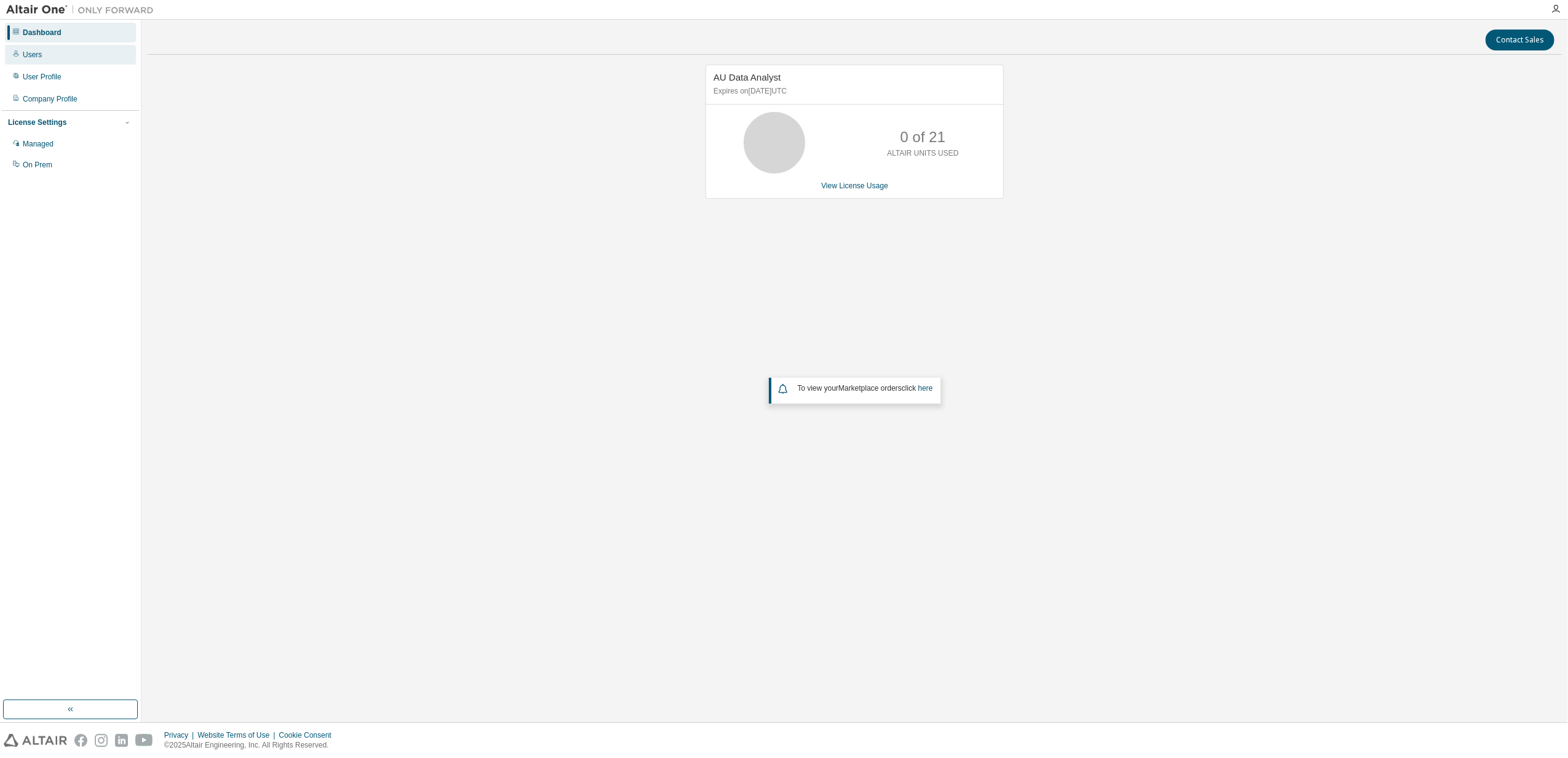
drag, startPoint x: 33, startPoint y: 33, endPoint x: 26, endPoint y: 60, distance: 27.9
click at [26, 60] on div "Users" at bounding box center [70, 54] width 131 height 20
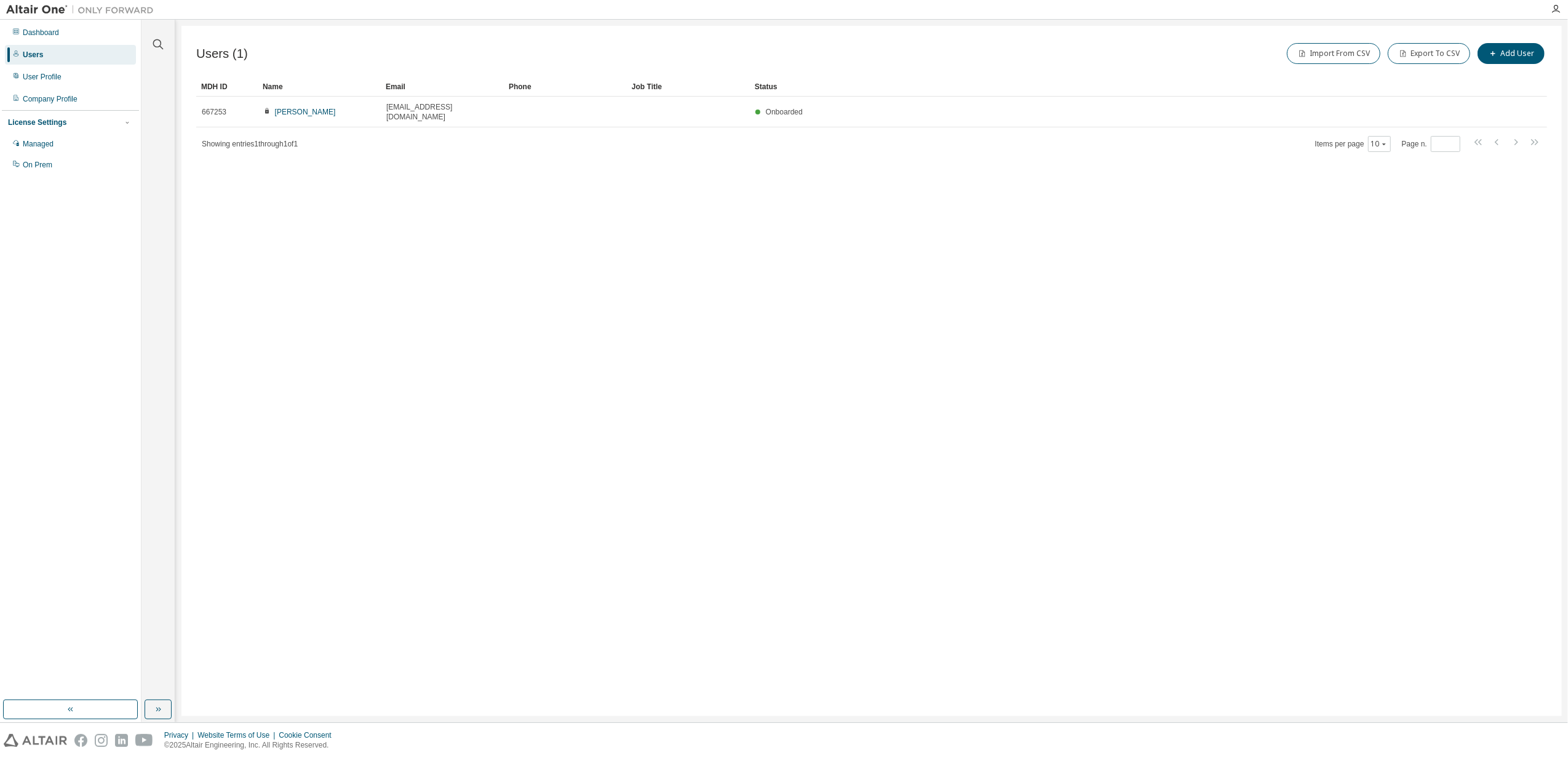
click at [662, 448] on div "Users (1) Import From CSV Export To CSV Add User Clear Load Save Save As Field …" at bounding box center [871, 371] width 1381 height 690
click at [50, 35] on div "Dashboard" at bounding box center [41, 33] width 37 height 10
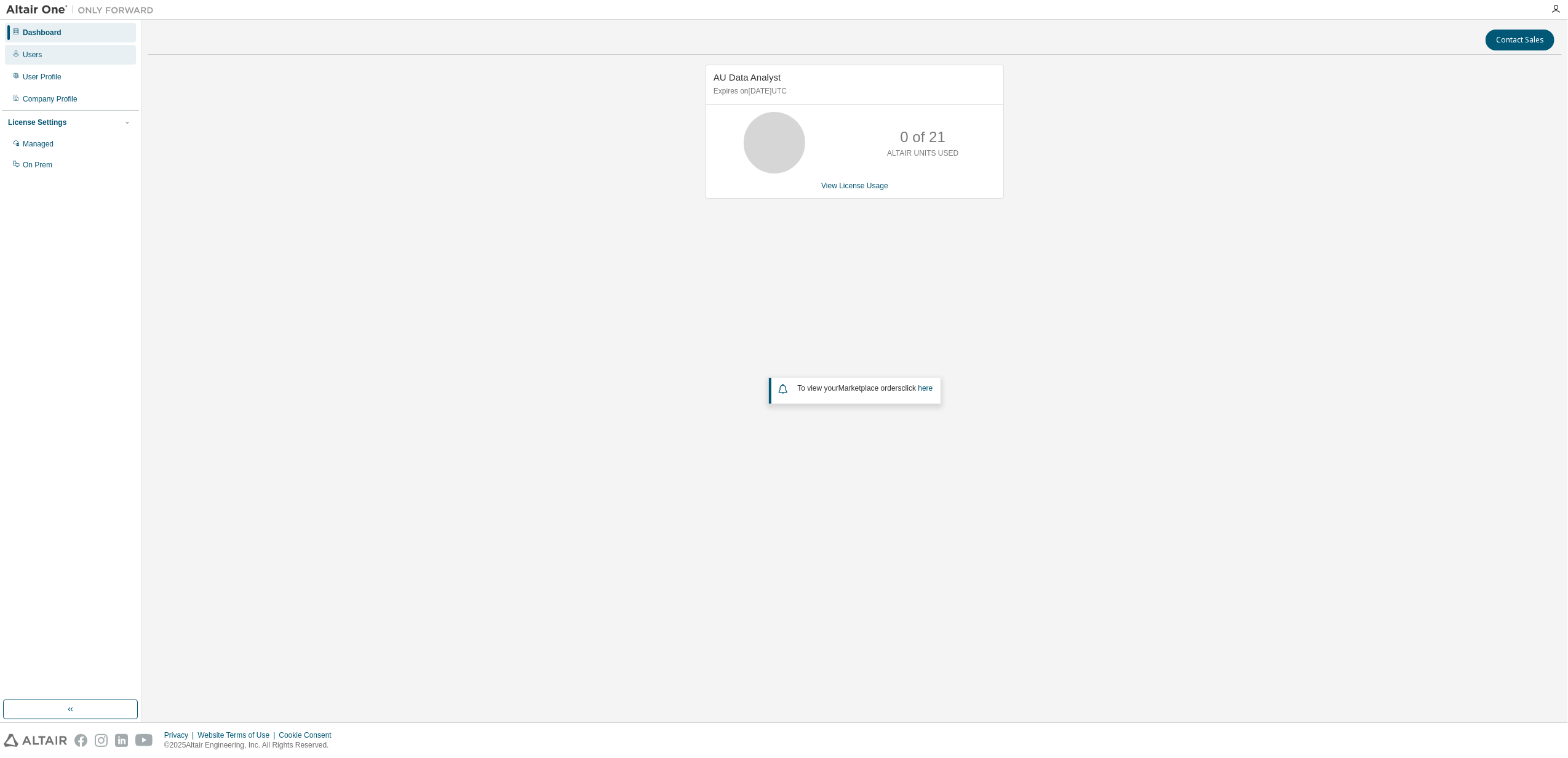
click at [48, 53] on div "Users" at bounding box center [70, 54] width 131 height 20
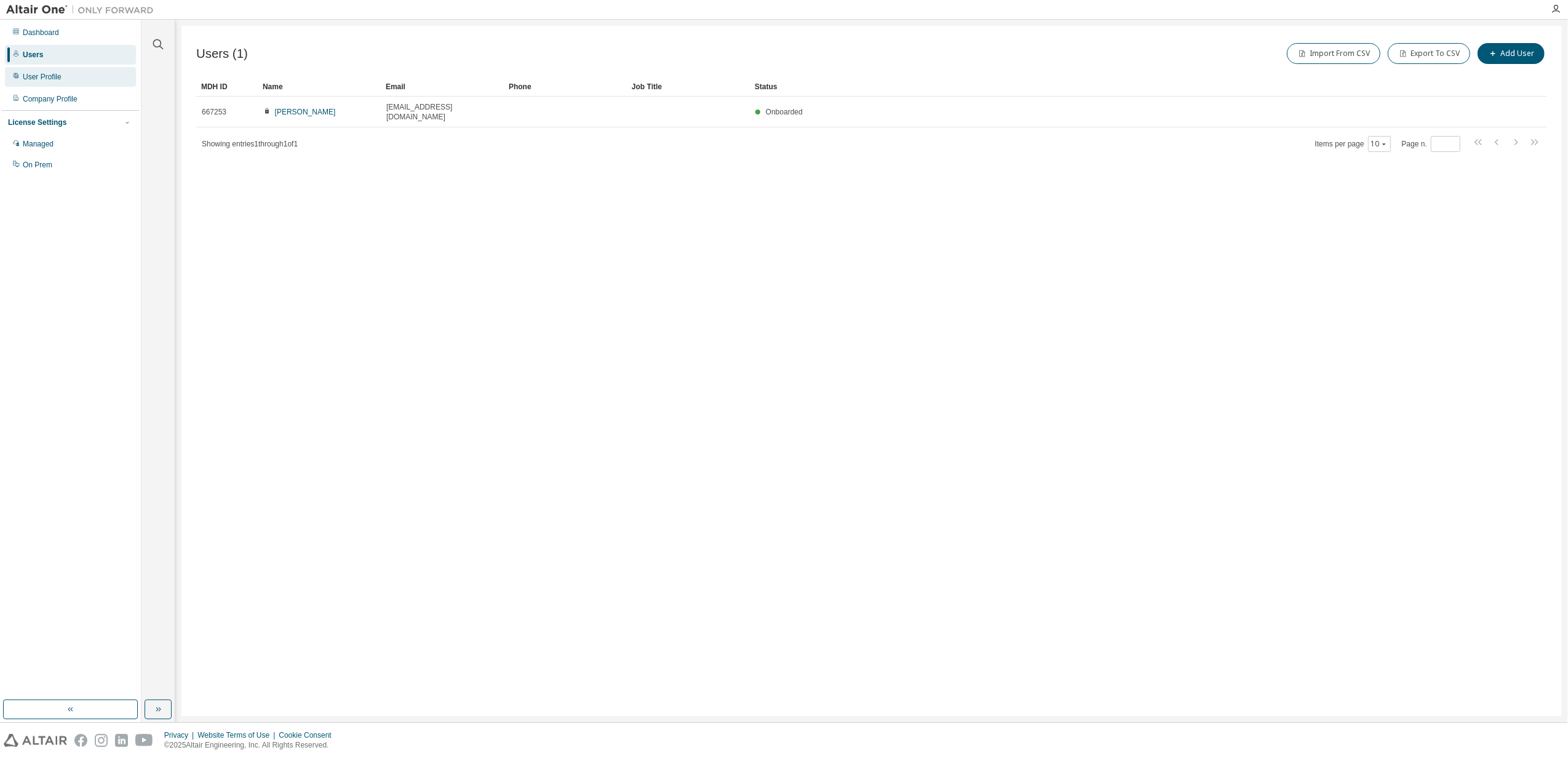
click at [50, 74] on div "User Profile" at bounding box center [42, 77] width 39 height 10
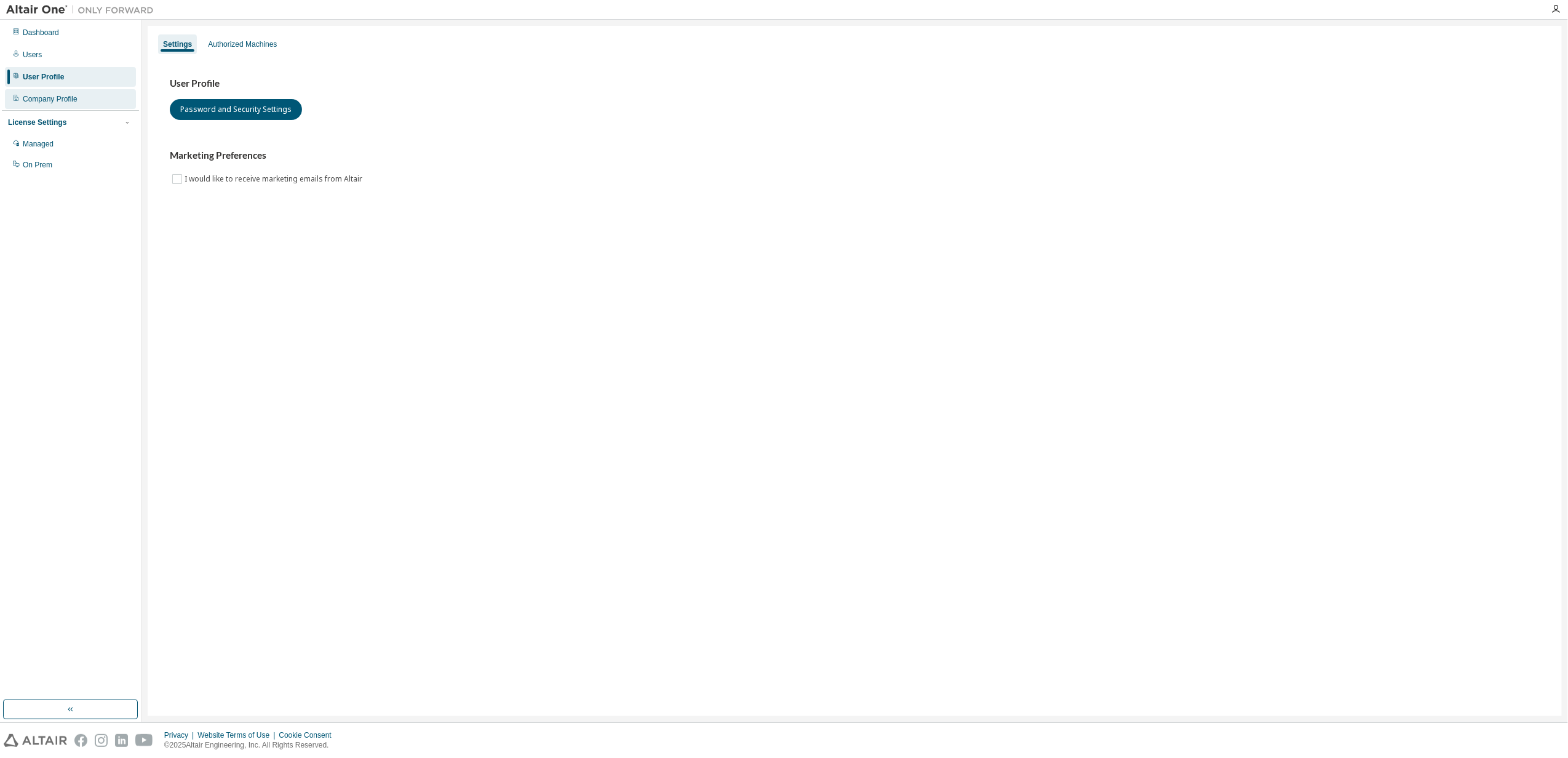
click at [50, 100] on div "Company Profile" at bounding box center [50, 99] width 55 height 10
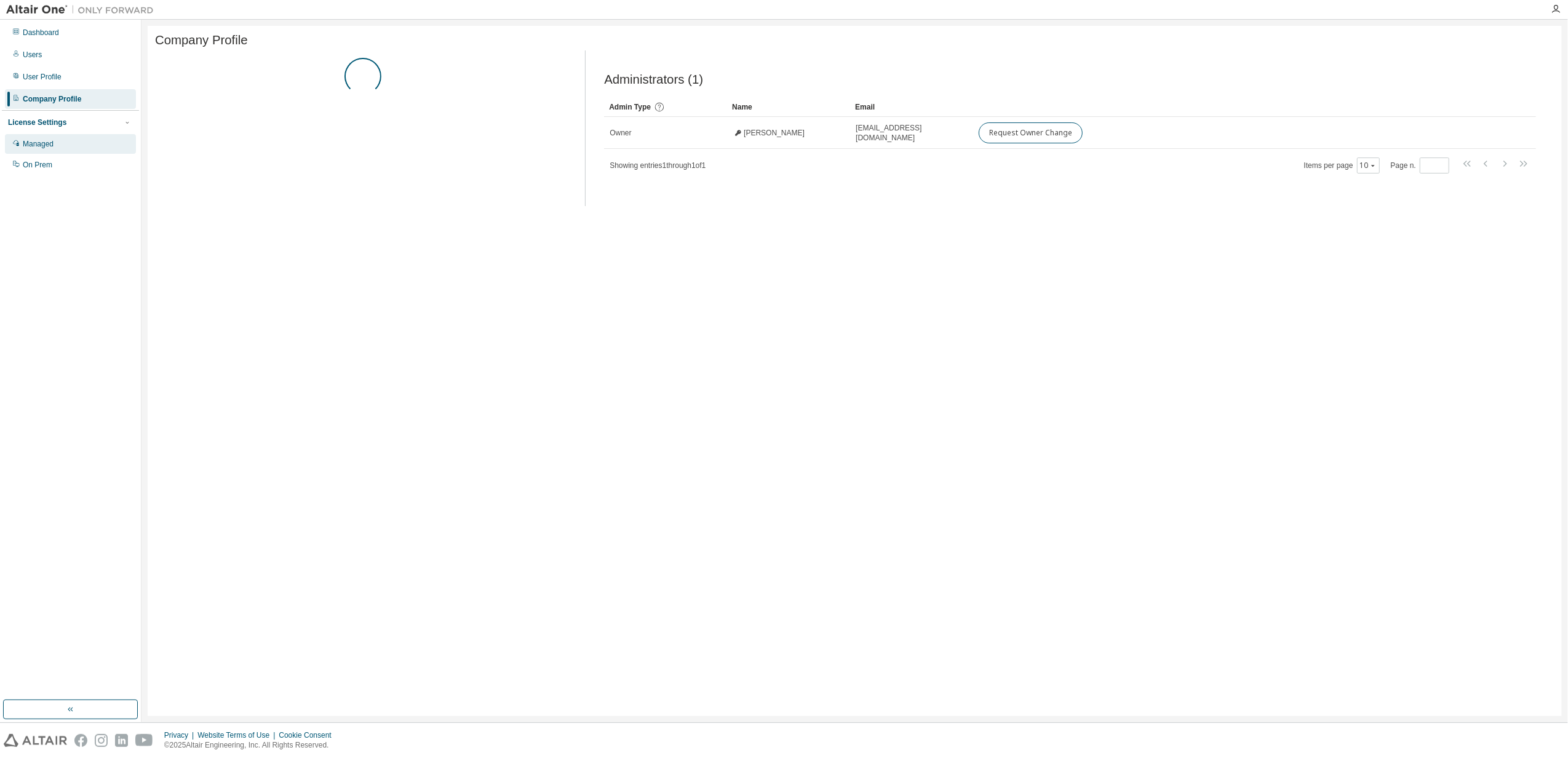
click at [46, 147] on div "Managed" at bounding box center [38, 144] width 31 height 10
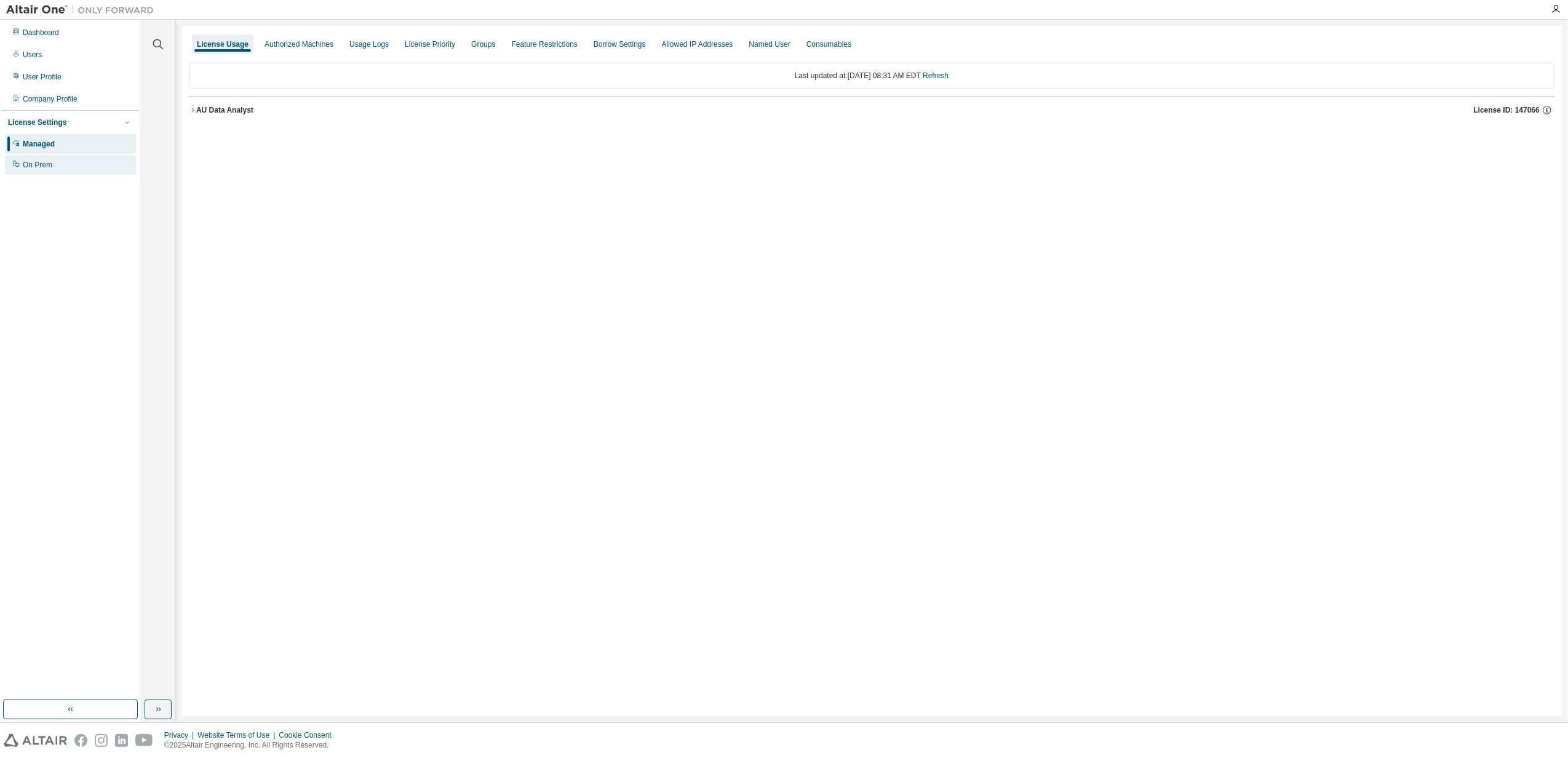
click at [43, 166] on div "On Prem" at bounding box center [38, 164] width 30 height 10
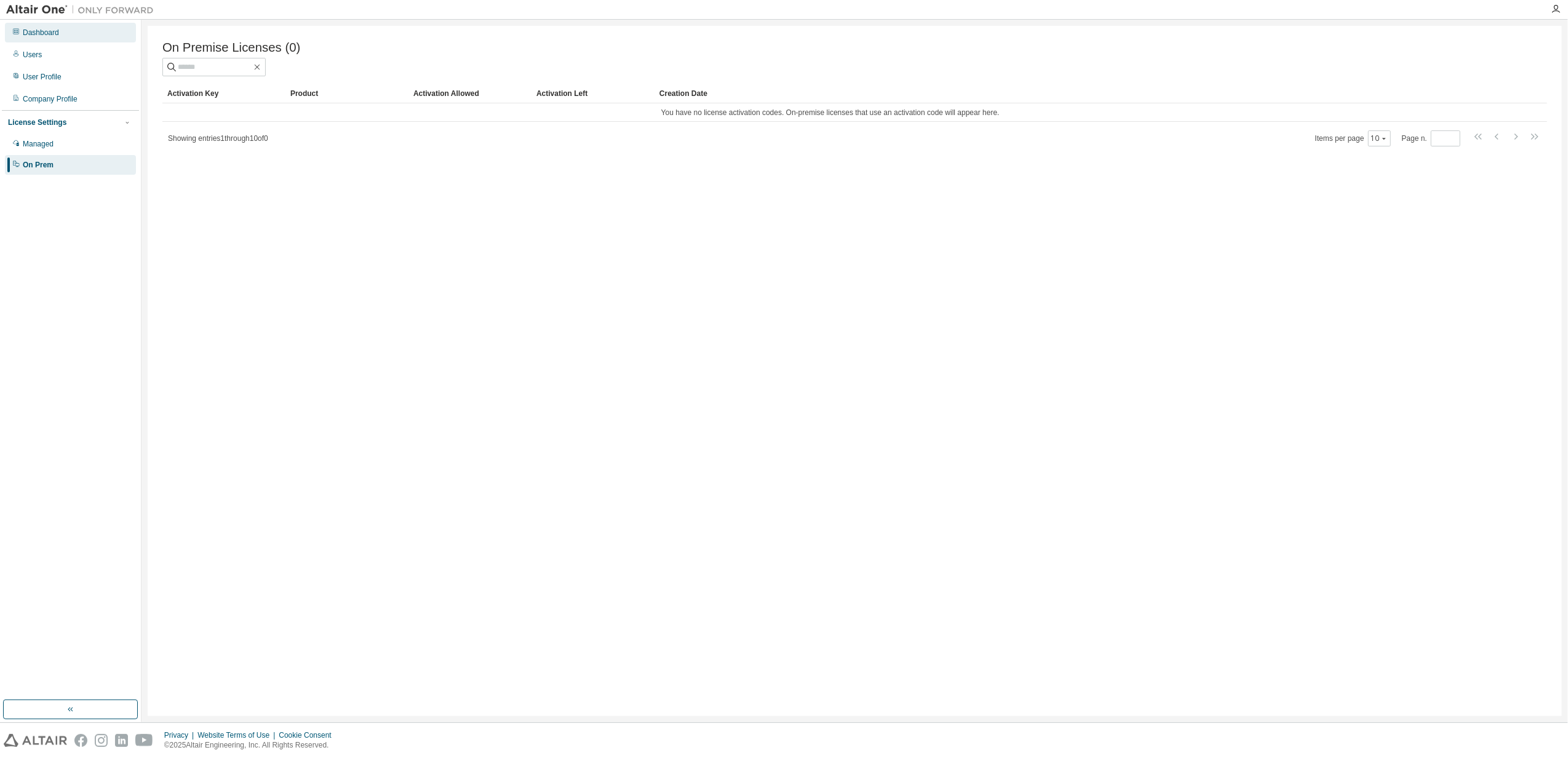
click at [23, 35] on div "Dashboard" at bounding box center [41, 33] width 37 height 10
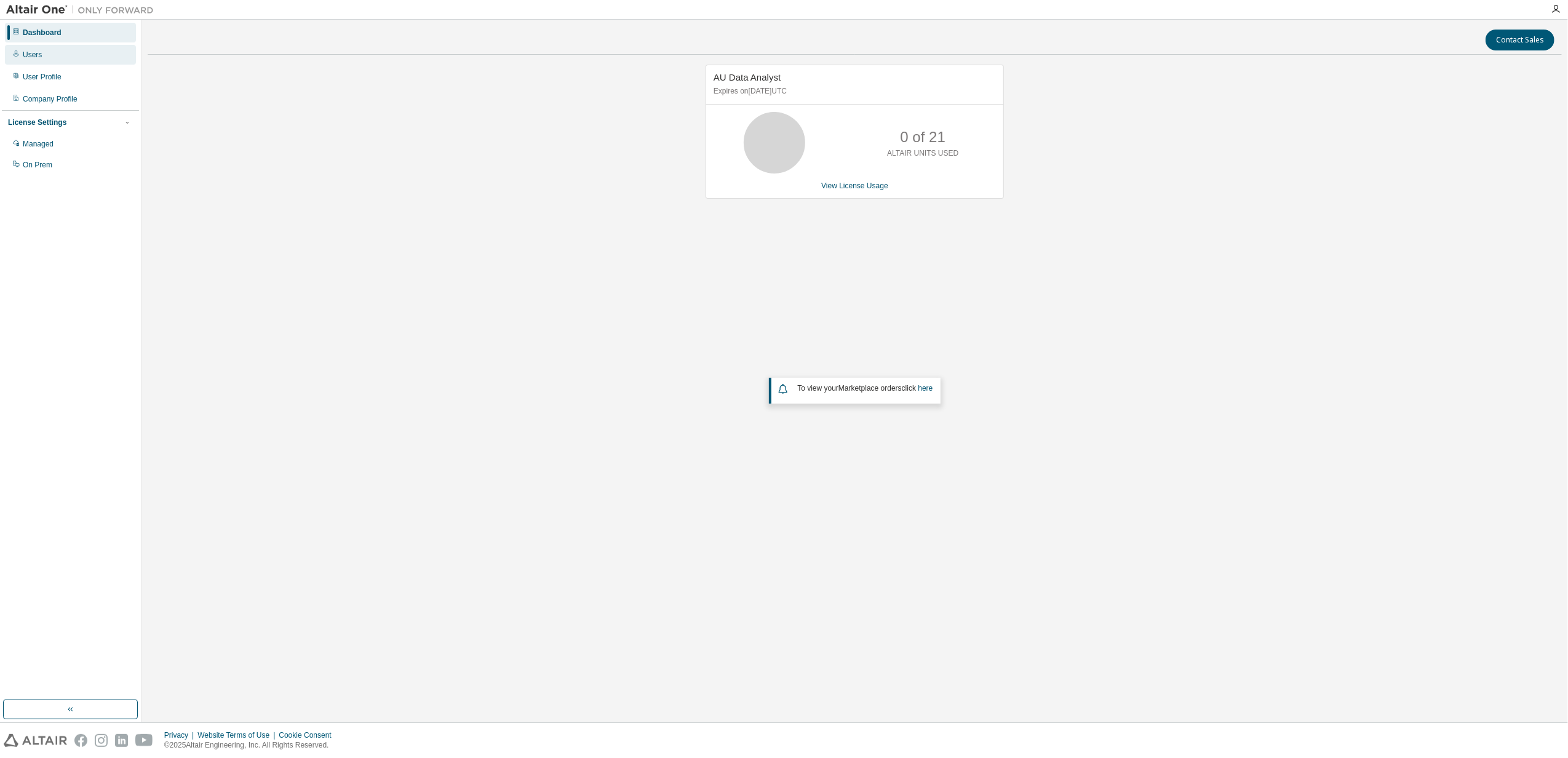
click at [29, 62] on div "Users" at bounding box center [70, 54] width 131 height 20
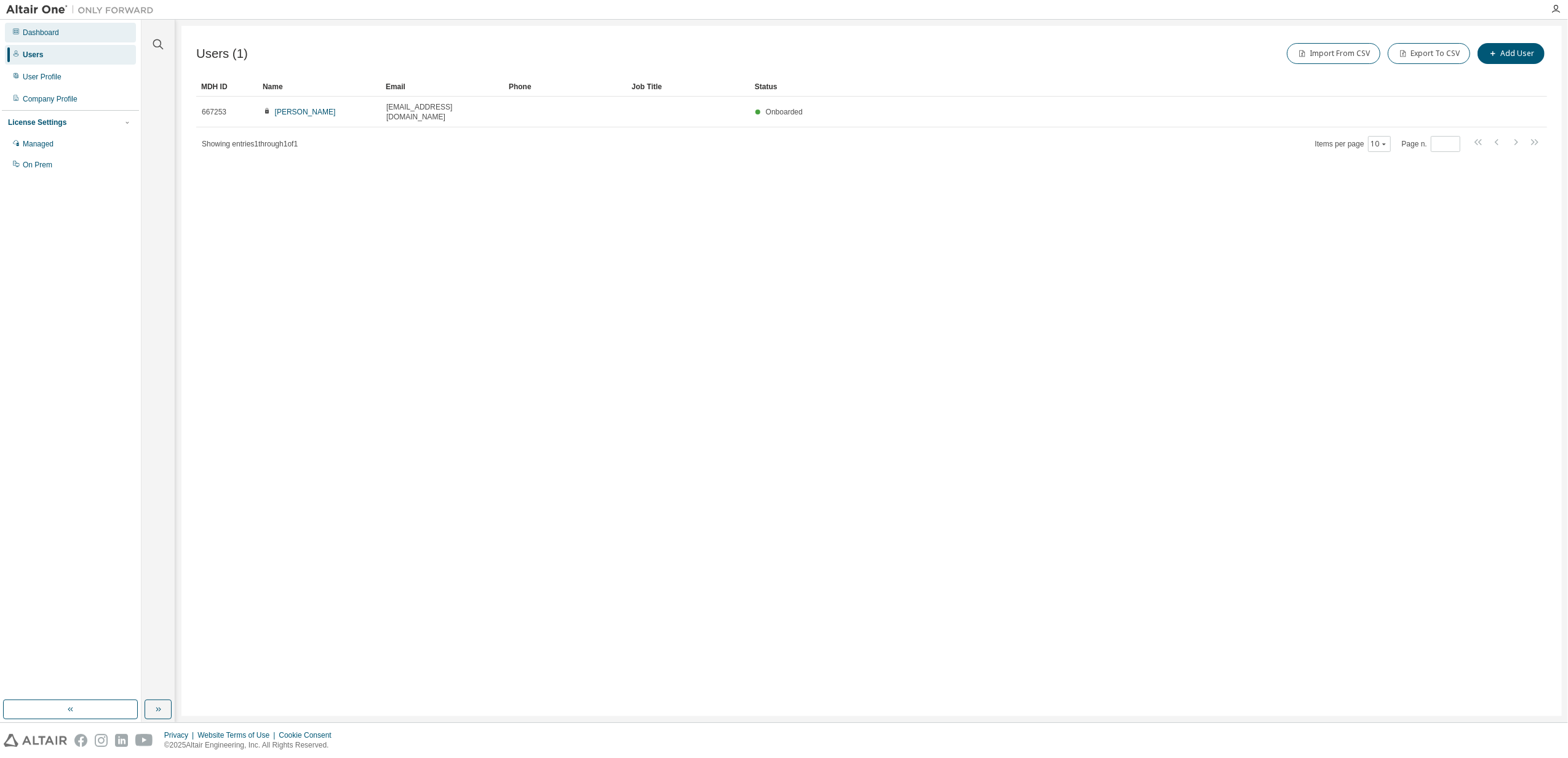
click at [26, 35] on div "Dashboard" at bounding box center [41, 33] width 37 height 10
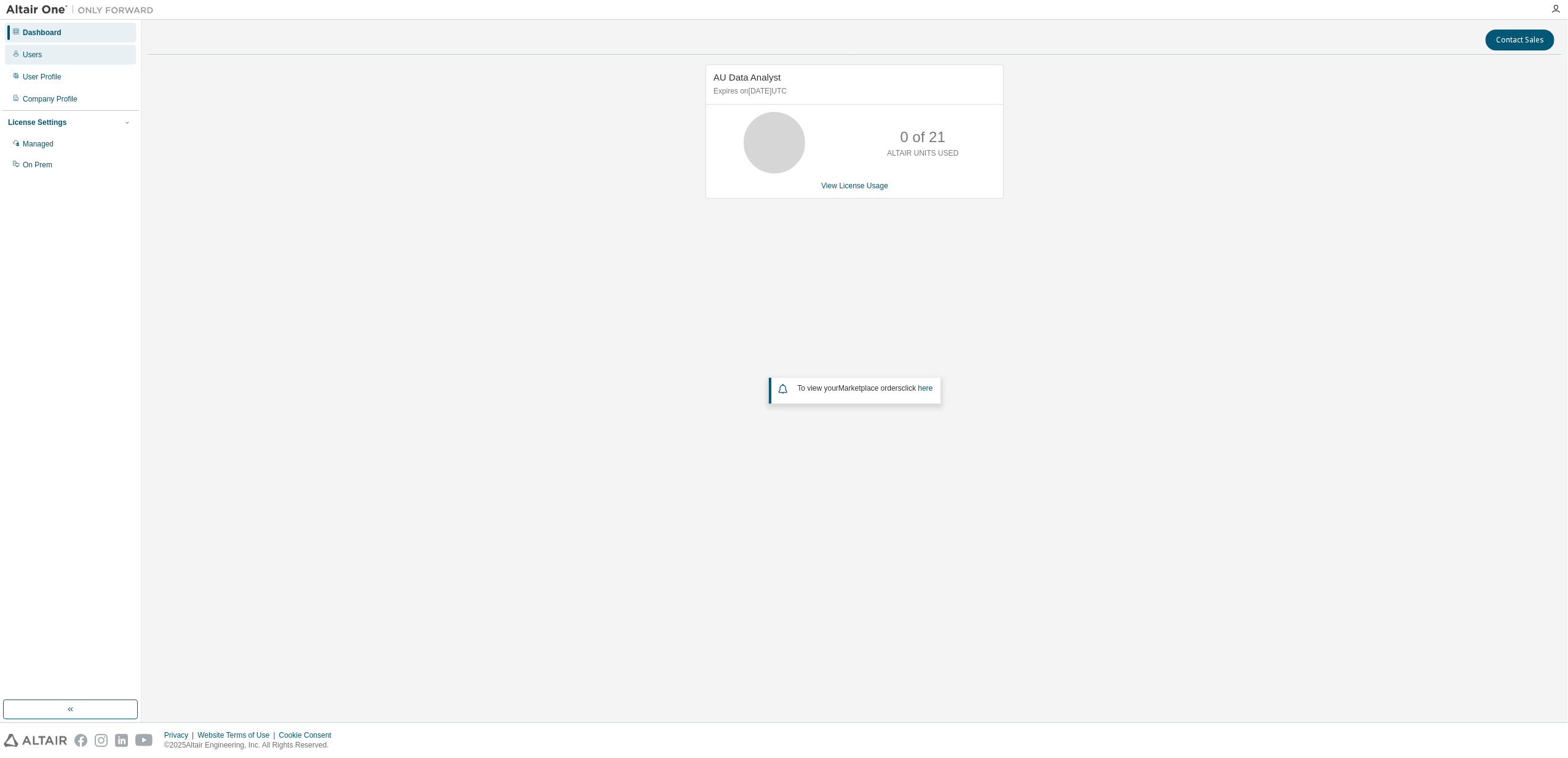
click at [26, 64] on div "Users" at bounding box center [70, 54] width 131 height 20
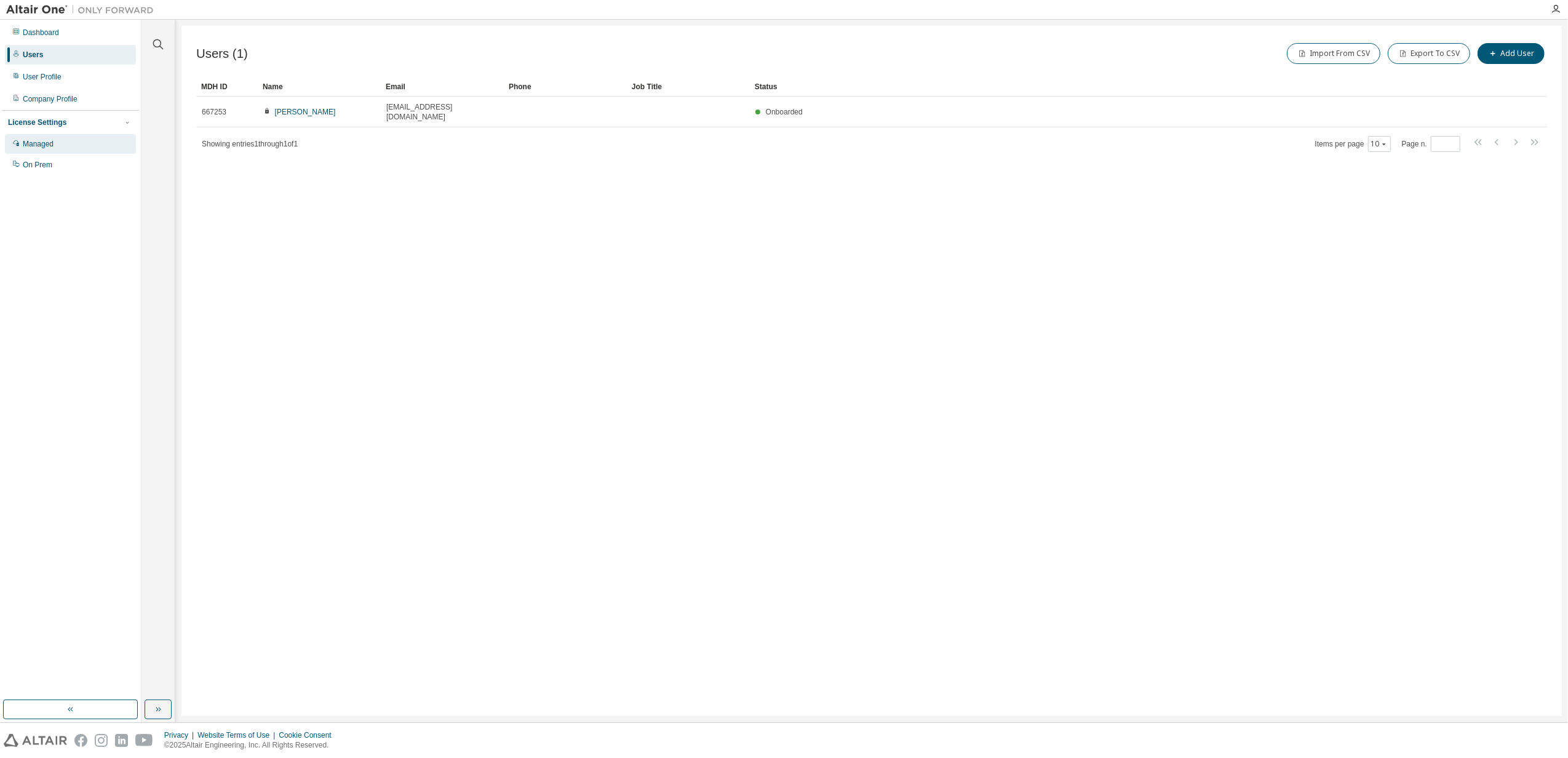
click at [35, 144] on div "Managed" at bounding box center [38, 144] width 31 height 10
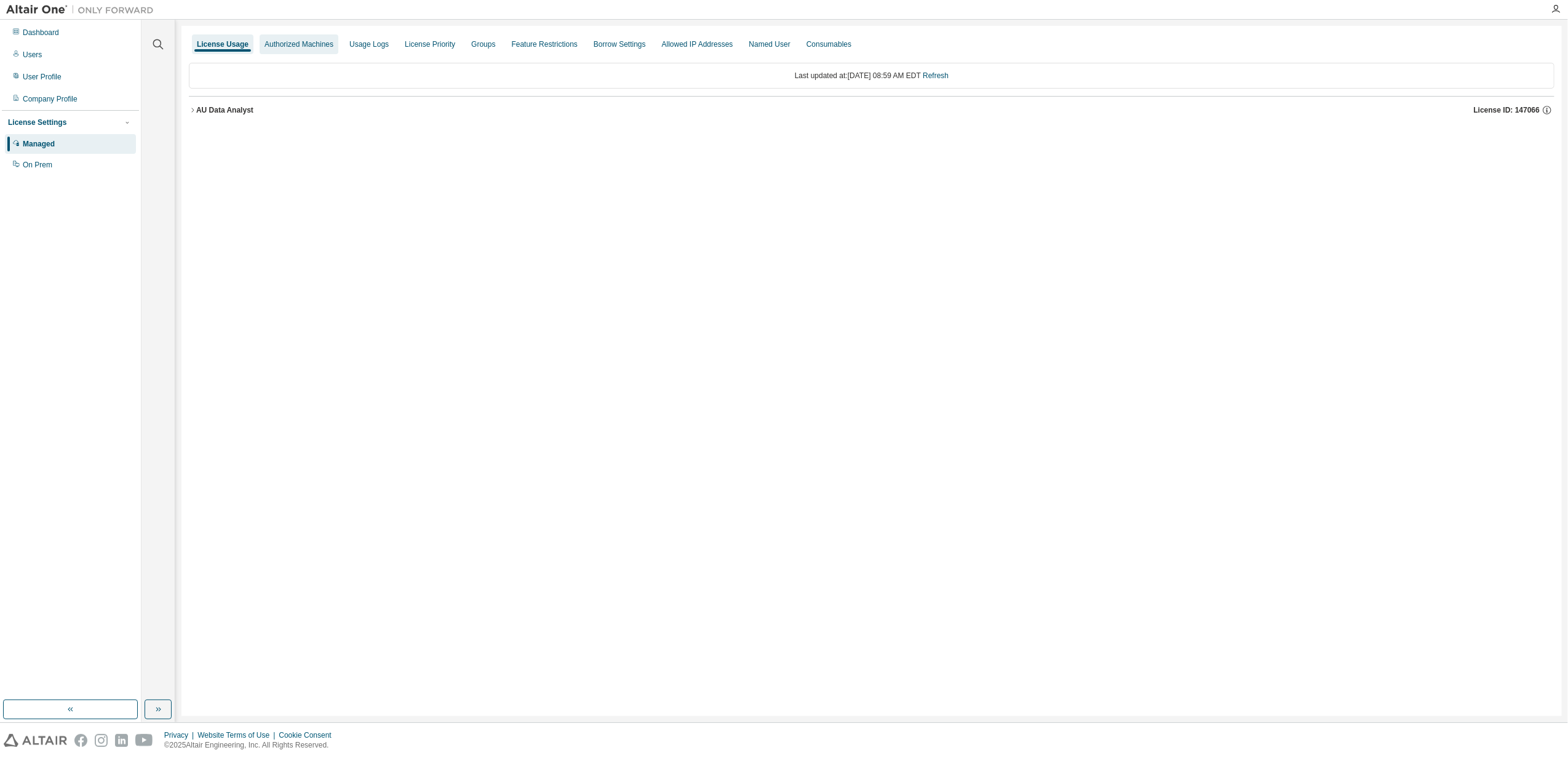
click at [277, 45] on div "Authorized Machines" at bounding box center [299, 45] width 69 height 10
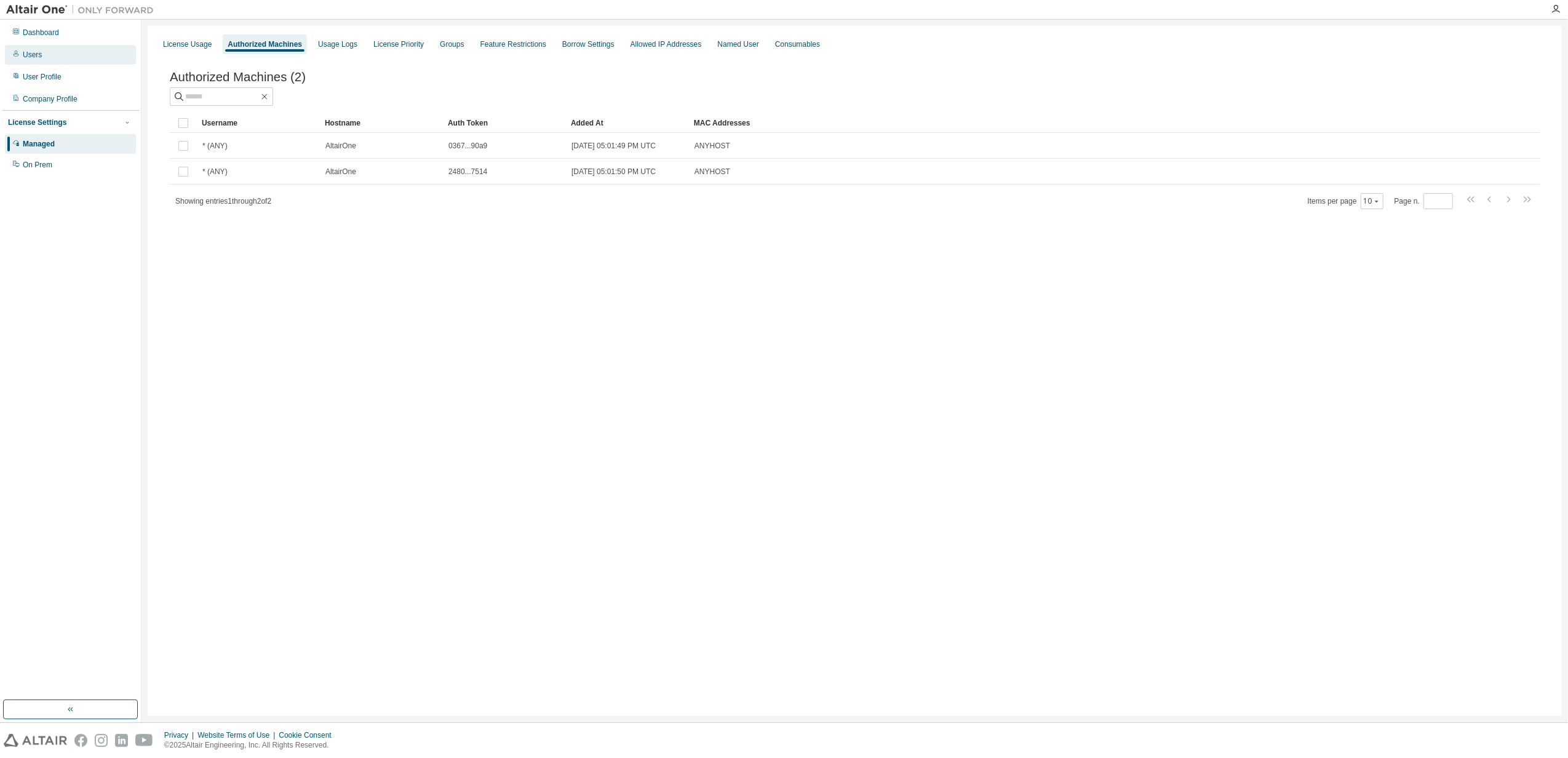
click at [53, 52] on div "Users" at bounding box center [70, 54] width 131 height 20
